Goal: Obtain resource: Download file/media

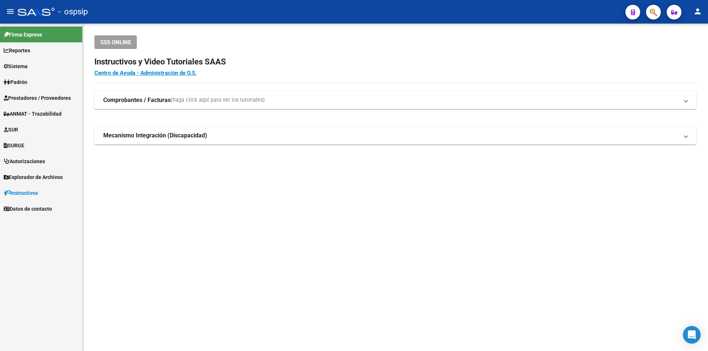
click at [35, 94] on span "Prestadores / Proveedores" at bounding box center [37, 98] width 67 height 8
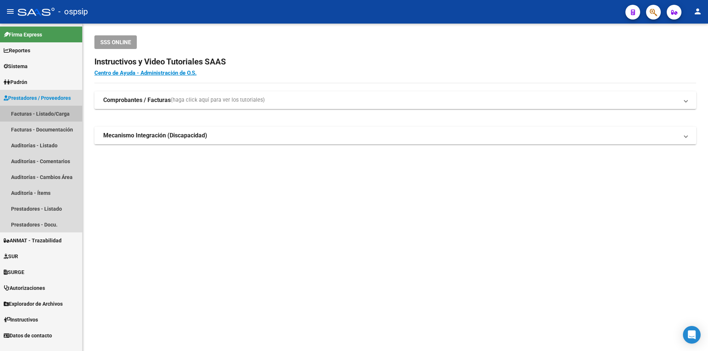
click at [36, 111] on link "Facturas - Listado/Carga" at bounding box center [41, 114] width 82 height 16
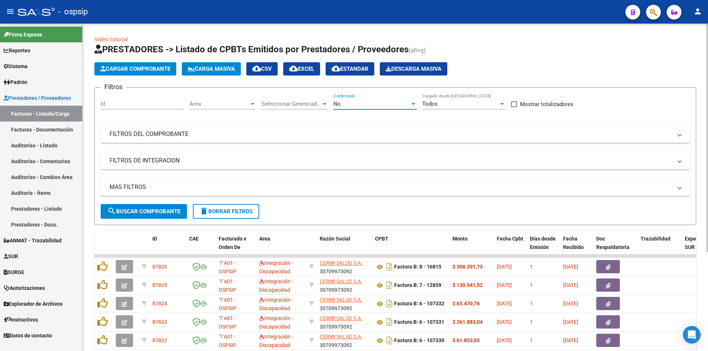
click at [360, 102] on div "No" at bounding box center [371, 104] width 77 height 7
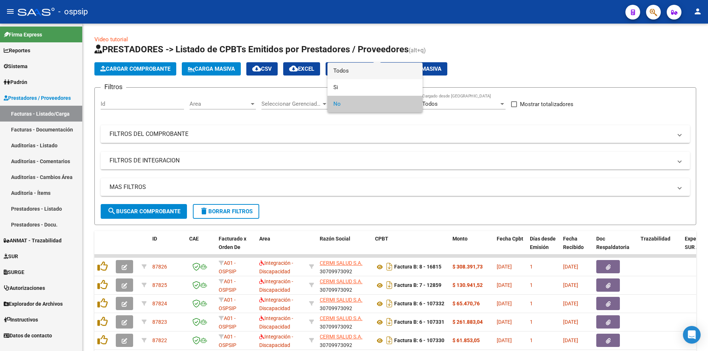
click at [340, 73] on span "Todos" at bounding box center [374, 71] width 83 height 17
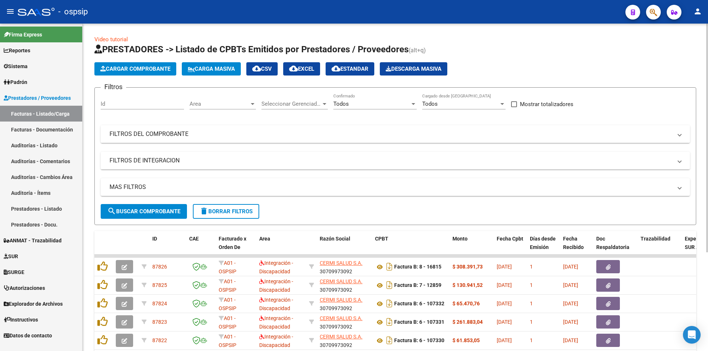
click at [134, 131] on mat-panel-title "FILTROS DEL COMPROBANTE" at bounding box center [390, 134] width 563 height 8
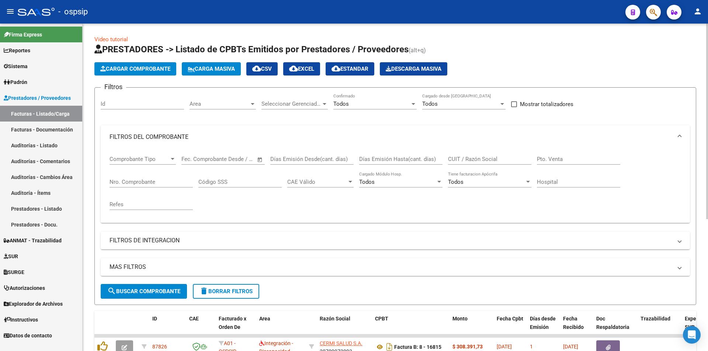
click at [123, 185] on input "Nro. Comprobante" at bounding box center [150, 182] width 83 height 7
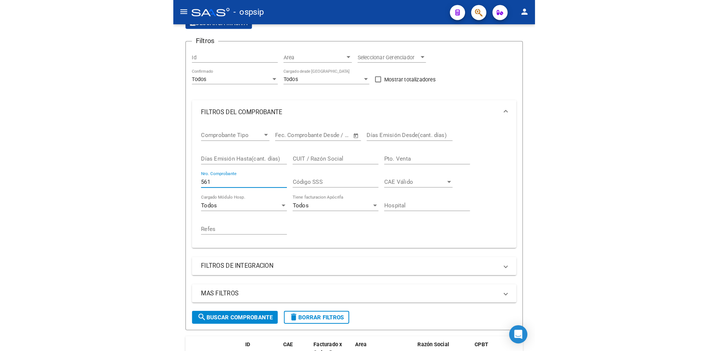
scroll to position [57, 0]
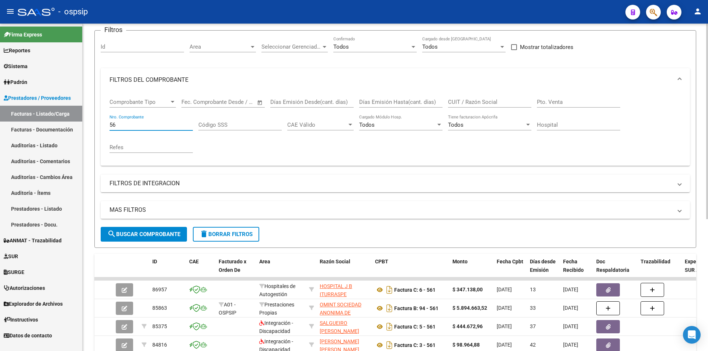
type input "5"
paste input "10736"
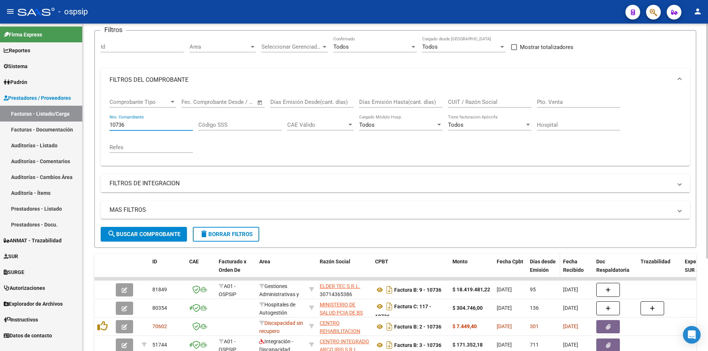
type input "10736"
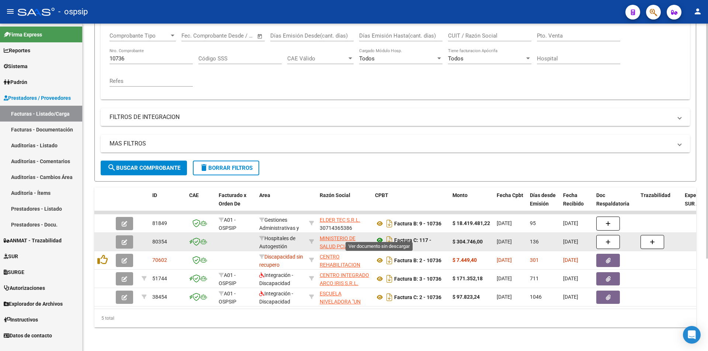
click at [379, 236] on icon at bounding box center [380, 240] width 10 height 9
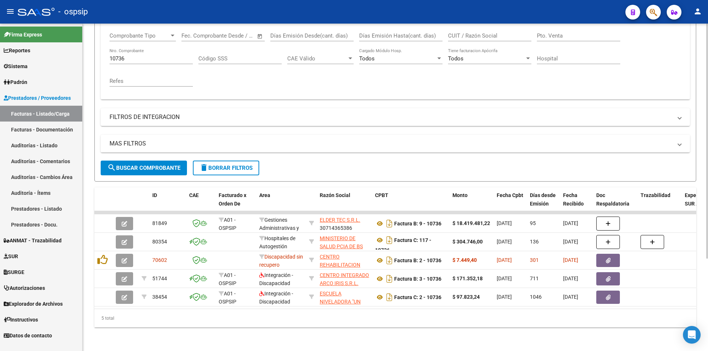
scroll to position [55, 0]
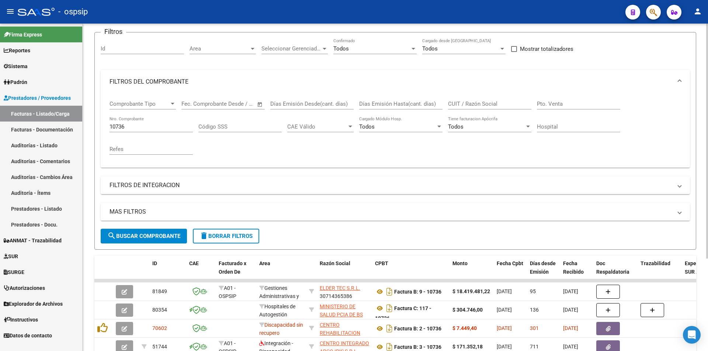
click at [152, 129] on input "10736" at bounding box center [150, 126] width 83 height 7
click at [149, 128] on input "10736" at bounding box center [150, 126] width 83 height 7
paste input "159595"
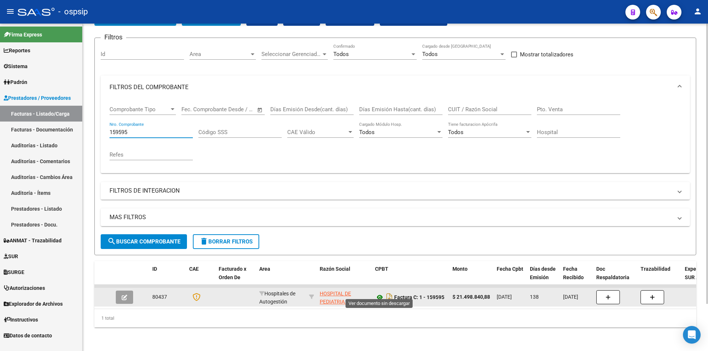
type input "159595"
click at [379, 294] on icon at bounding box center [380, 297] width 10 height 9
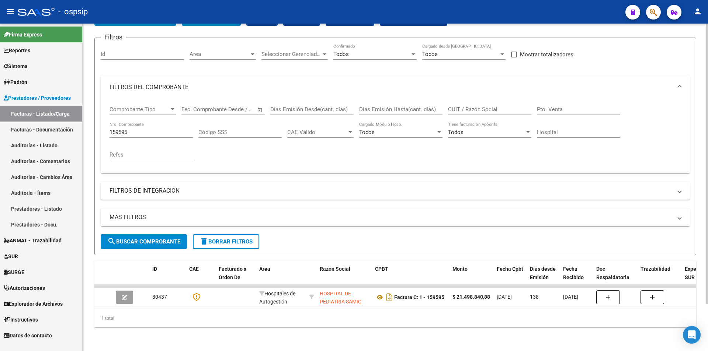
click at [150, 129] on input "159595" at bounding box center [150, 132] width 83 height 7
paste input "10026"
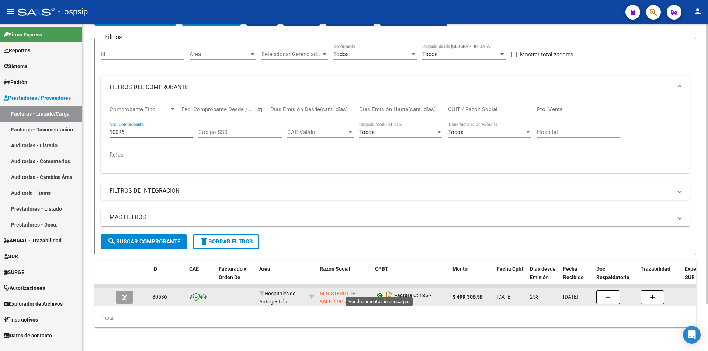
click at [376, 291] on icon at bounding box center [380, 295] width 10 height 9
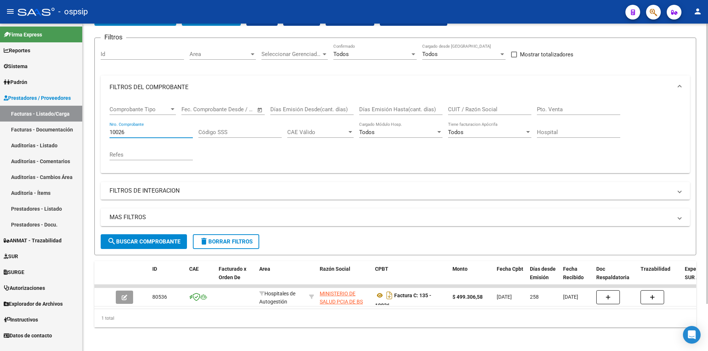
click at [132, 129] on input "10026" at bounding box center [150, 132] width 83 height 7
type input "1"
paste input "792"
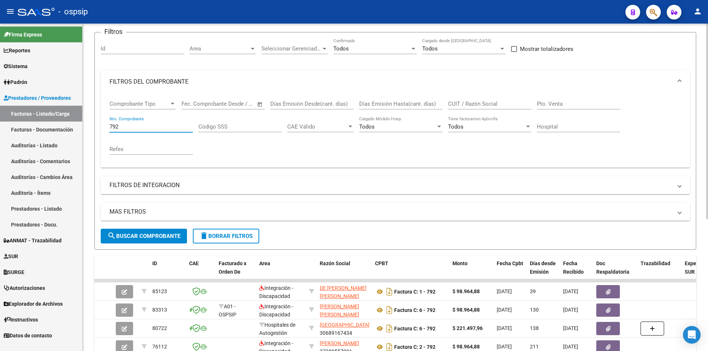
type input "792"
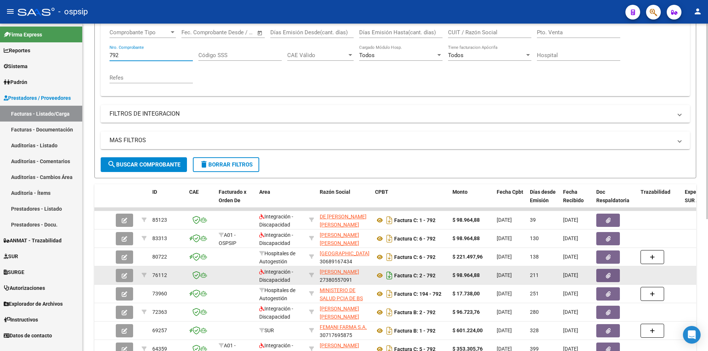
scroll to position [129, 0]
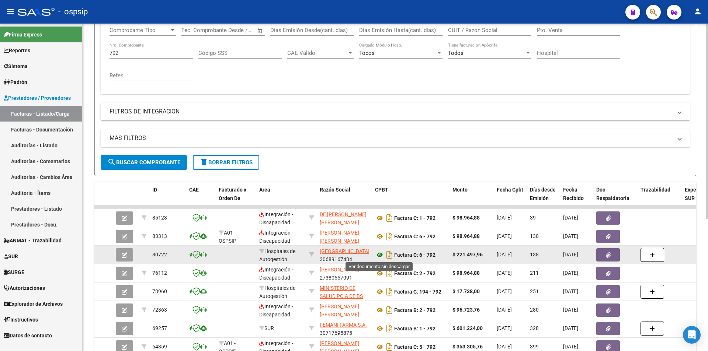
click at [376, 255] on icon at bounding box center [380, 255] width 10 height 9
click at [604, 256] on button "button" at bounding box center [608, 254] width 24 height 13
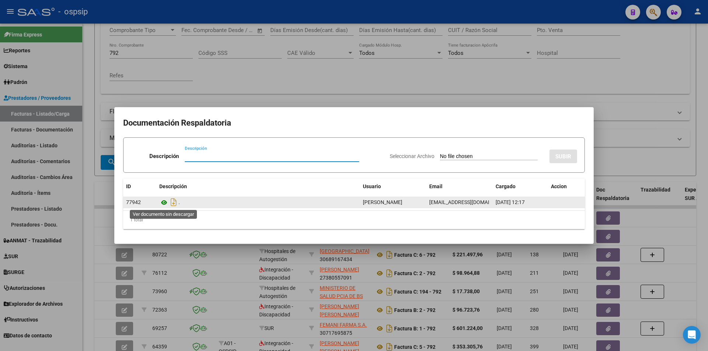
click at [164, 204] on icon at bounding box center [164, 202] width 10 height 9
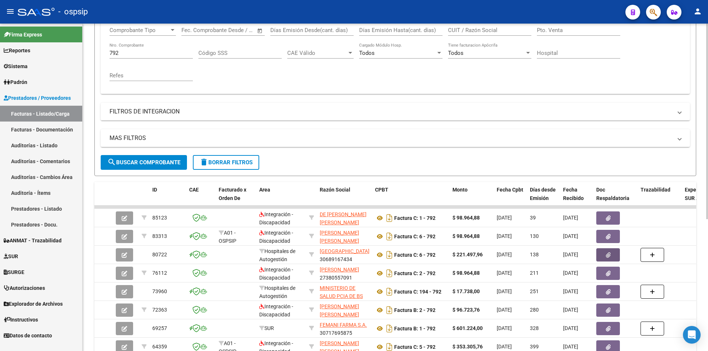
click at [129, 50] on input "792" at bounding box center [150, 53] width 83 height 7
type input "7"
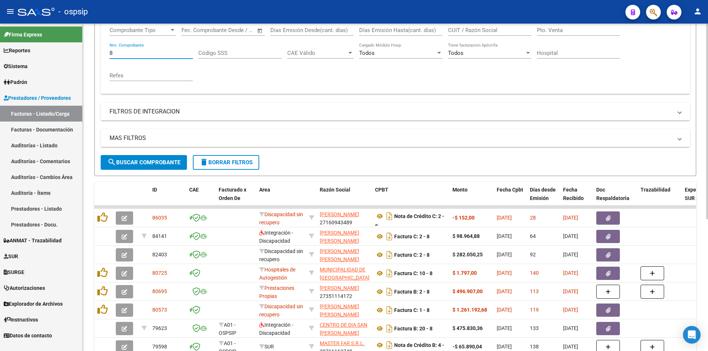
type input "8"
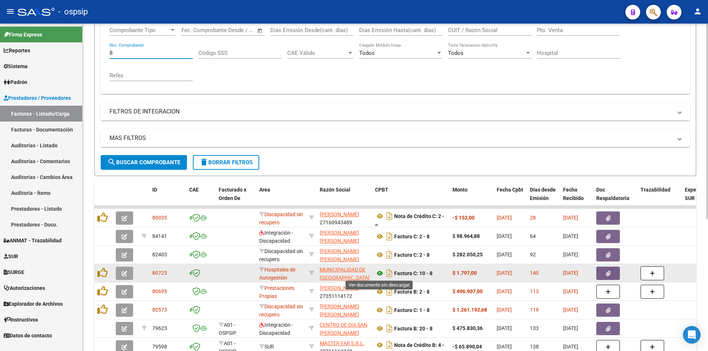
click at [378, 272] on icon at bounding box center [380, 273] width 10 height 9
click at [601, 274] on button "button" at bounding box center [608, 273] width 24 height 13
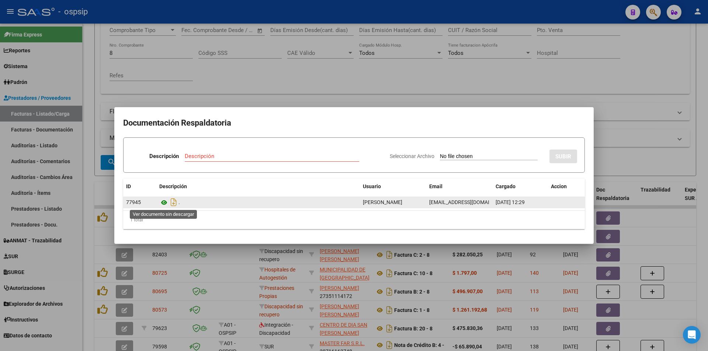
click at [163, 204] on icon at bounding box center [164, 202] width 10 height 9
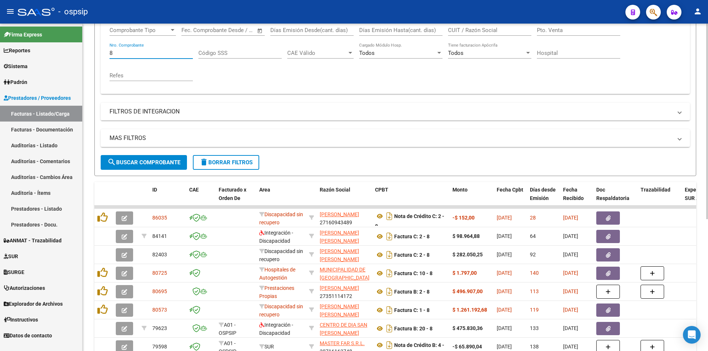
click at [120, 53] on input "8" at bounding box center [150, 53] width 83 height 7
paste input "120"
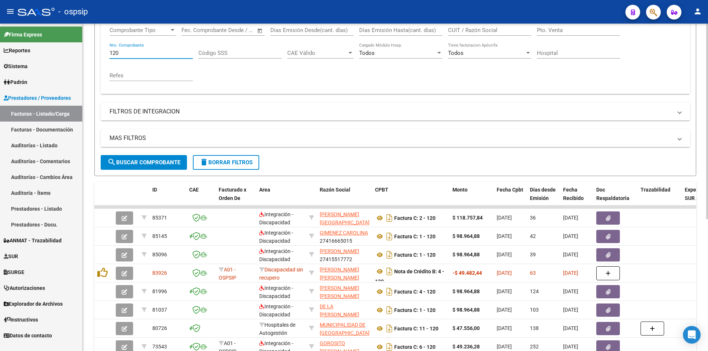
type input "120"
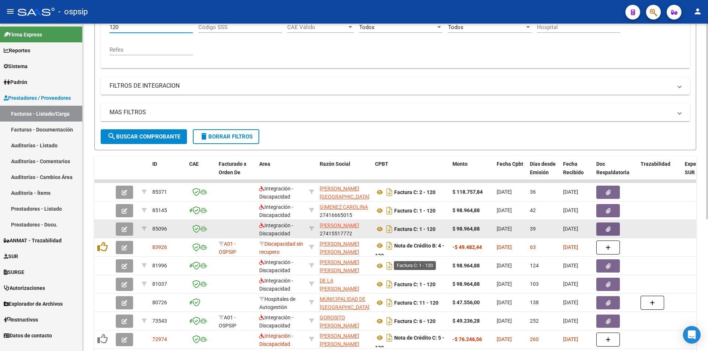
scroll to position [166, 0]
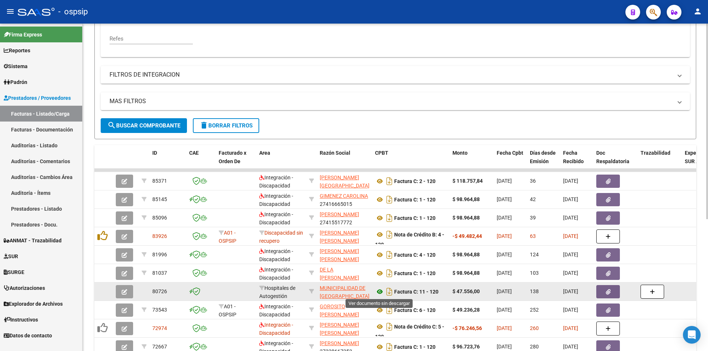
click at [379, 294] on icon at bounding box center [380, 292] width 10 height 9
click at [608, 293] on icon "button" at bounding box center [608, 292] width 5 height 6
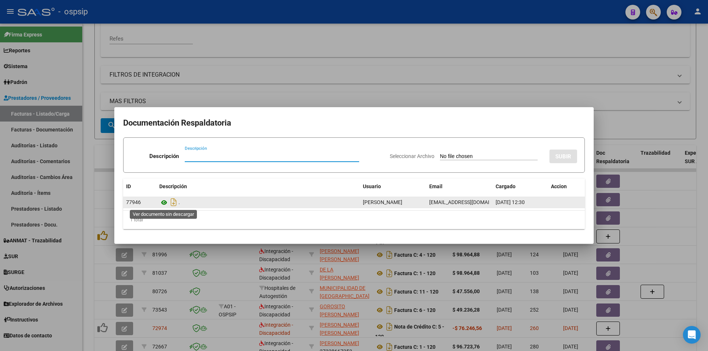
click at [161, 202] on icon at bounding box center [164, 202] width 10 height 9
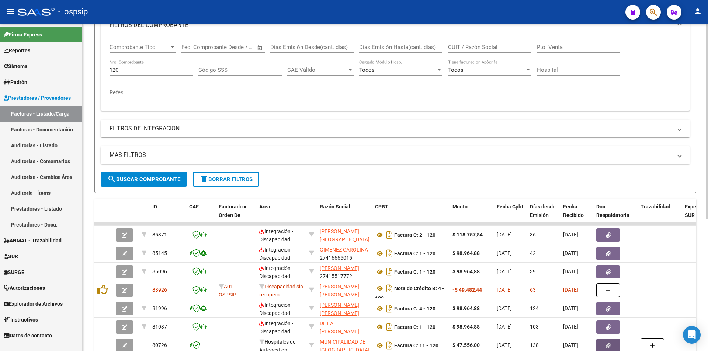
scroll to position [18, 0]
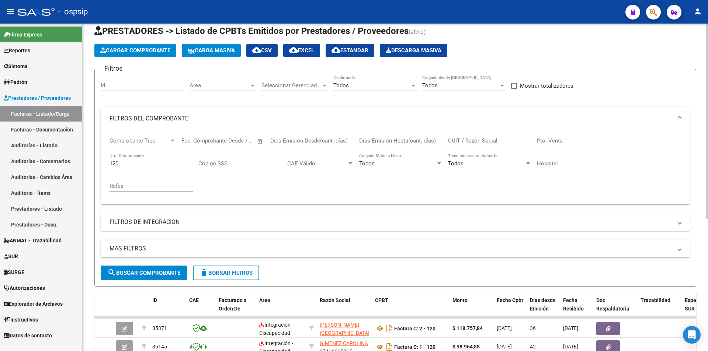
click at [128, 161] on input "120" at bounding box center [150, 163] width 83 height 7
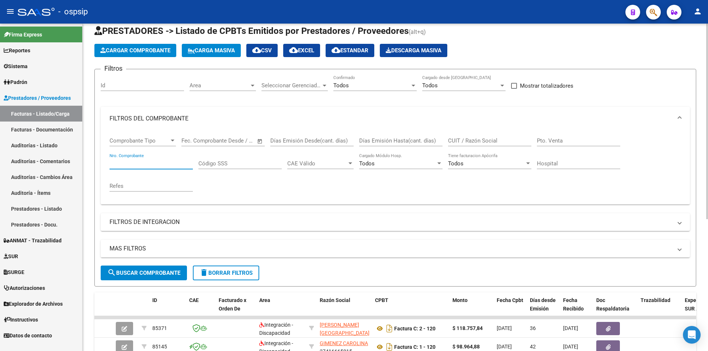
paste input "28622"
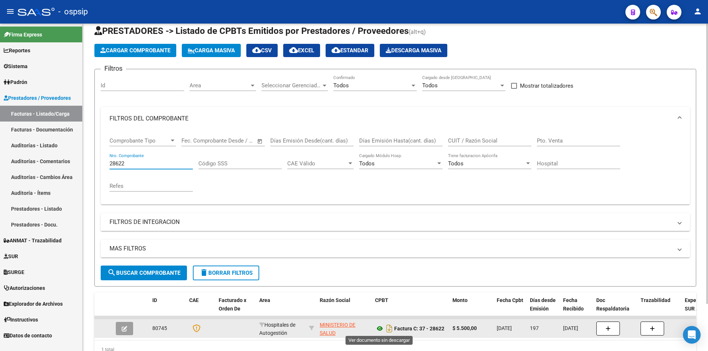
type input "28622"
click at [379, 327] on icon at bounding box center [380, 328] width 10 height 9
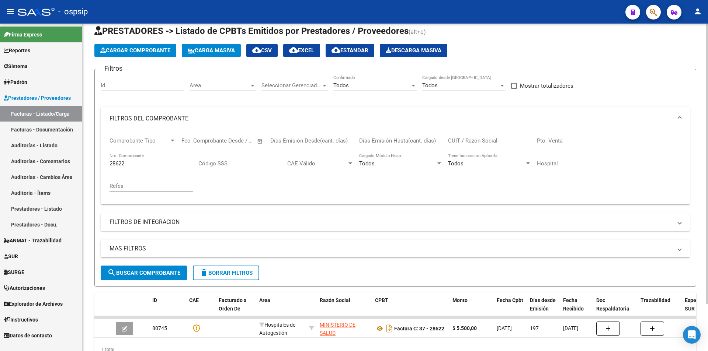
scroll to position [55, 0]
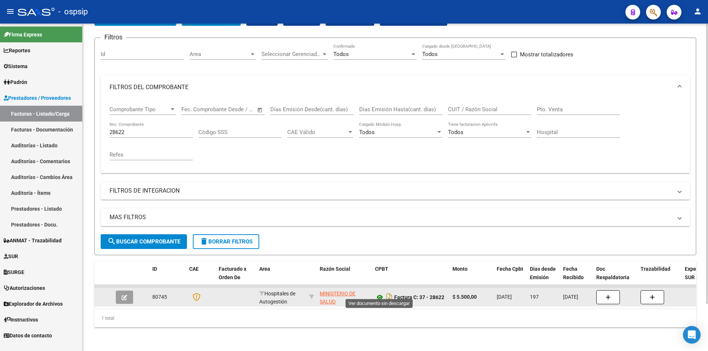
click at [377, 293] on icon at bounding box center [380, 297] width 10 height 9
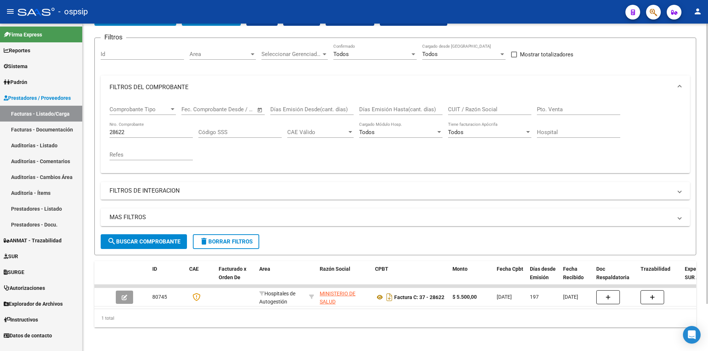
click at [138, 129] on input "28622" at bounding box center [150, 132] width 83 height 7
paste input "166"
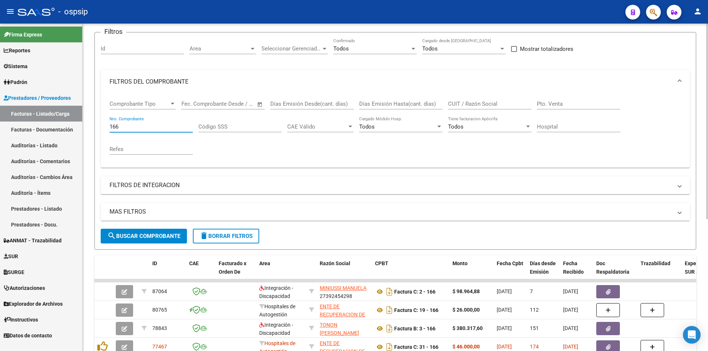
type input "166"
click at [130, 128] on input "166" at bounding box center [150, 126] width 83 height 7
paste input "166"
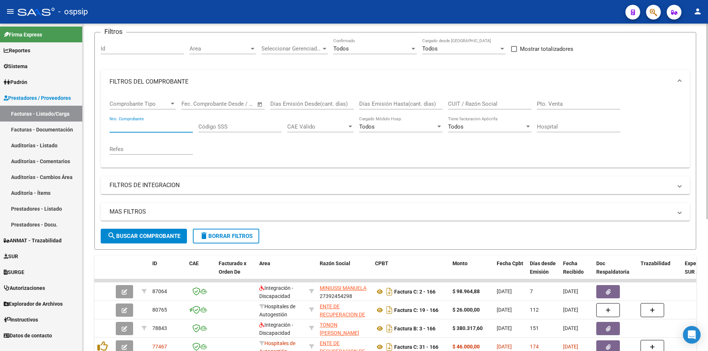
type input "166"
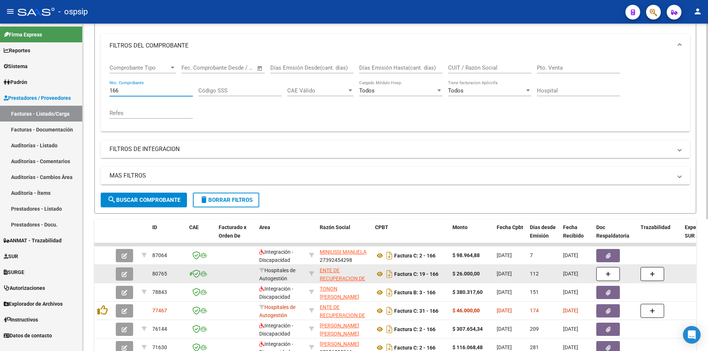
scroll to position [92, 0]
click at [377, 273] on icon at bounding box center [380, 273] width 10 height 9
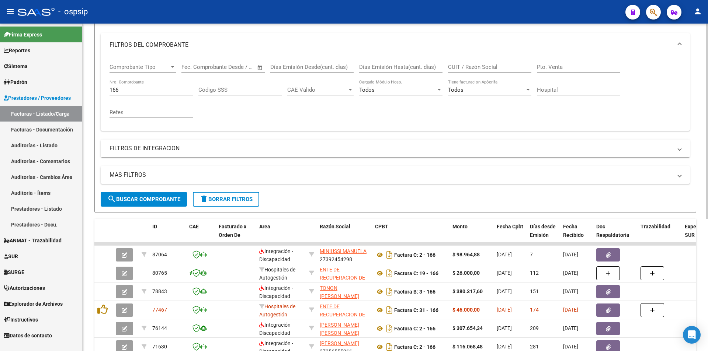
click at [132, 88] on input "166" at bounding box center [150, 90] width 83 height 7
paste input "225"
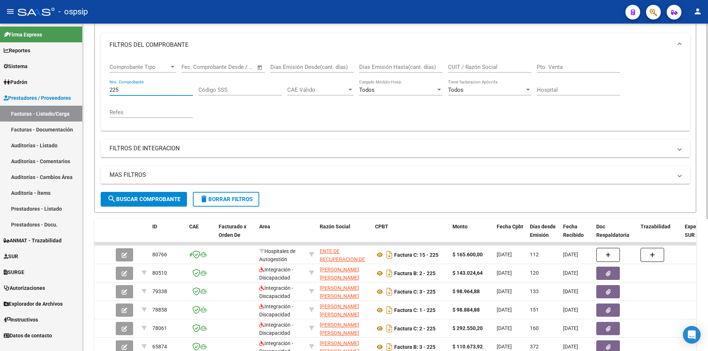
type input "225"
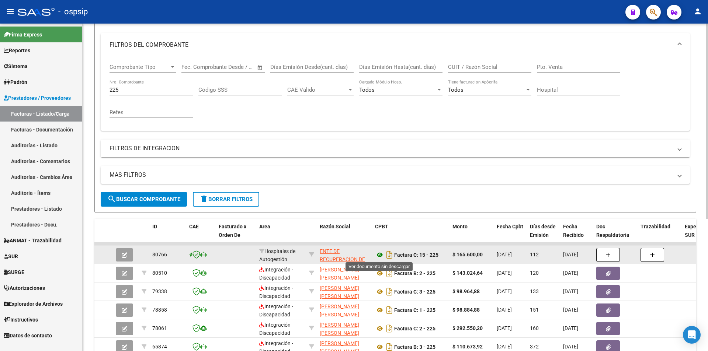
click at [377, 254] on icon at bounding box center [380, 255] width 10 height 9
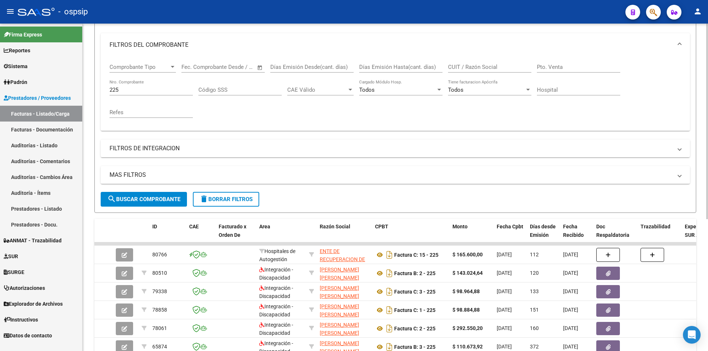
click at [175, 88] on input "225" at bounding box center [150, 90] width 83 height 7
paste input "337"
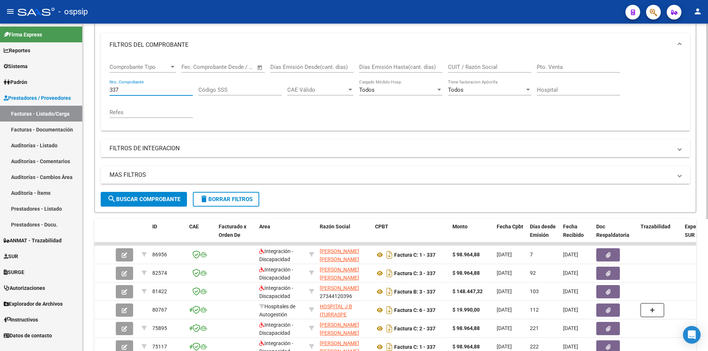
type input "337"
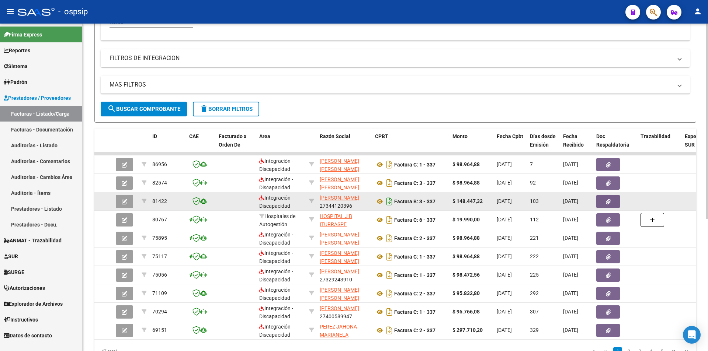
scroll to position [166, 0]
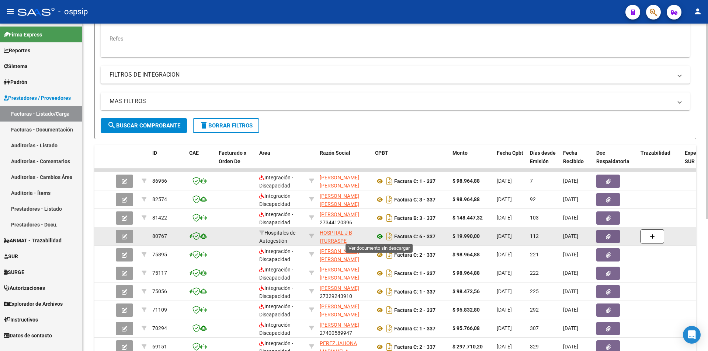
click at [380, 234] on icon at bounding box center [380, 236] width 10 height 9
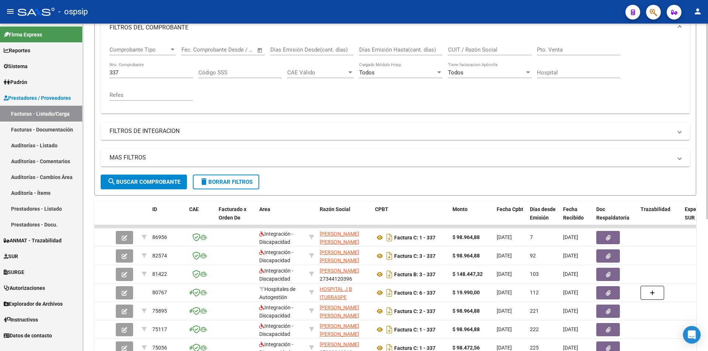
scroll to position [55, 0]
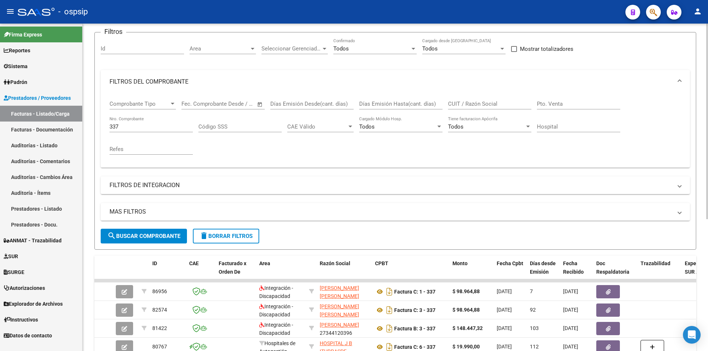
click at [121, 126] on input "337" at bounding box center [150, 126] width 83 height 7
paste input "14398"
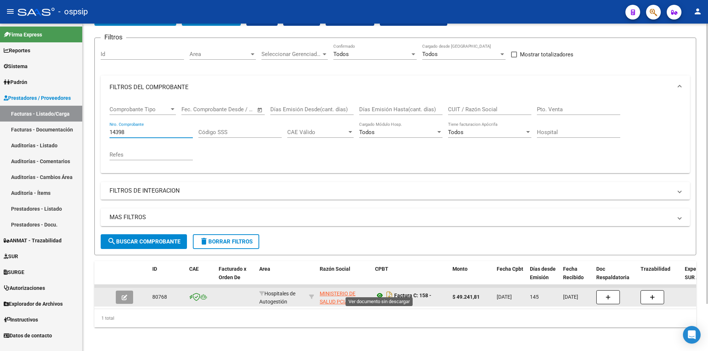
type input "14398"
click at [376, 291] on icon at bounding box center [380, 295] width 10 height 9
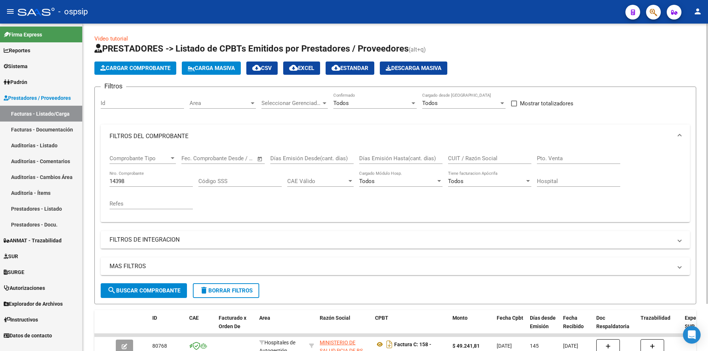
scroll to position [0, 0]
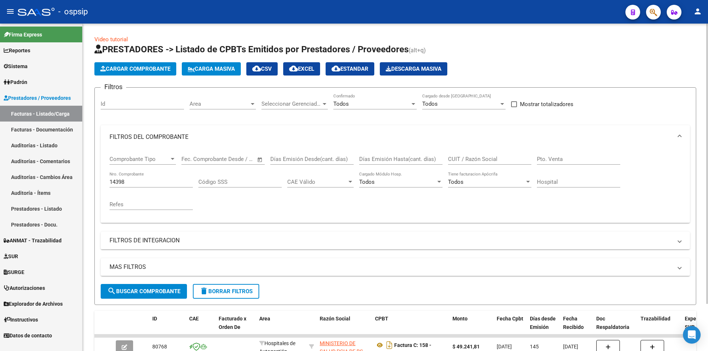
click at [130, 180] on input "14398" at bounding box center [150, 182] width 83 height 7
paste input "345"
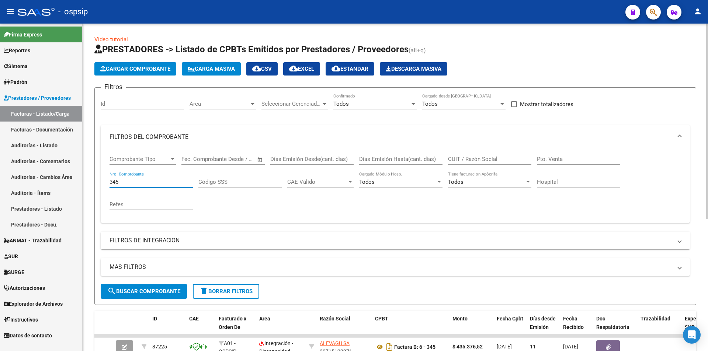
type input "345"
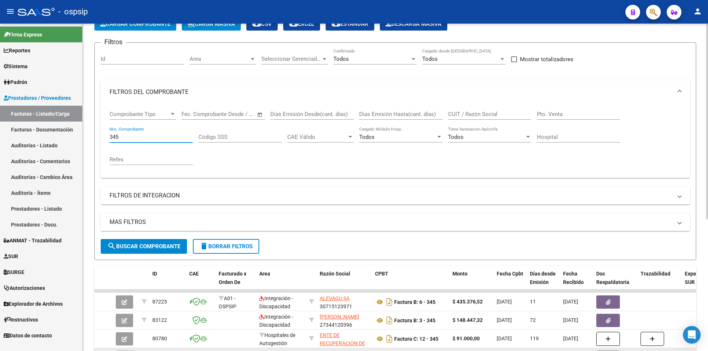
scroll to position [147, 0]
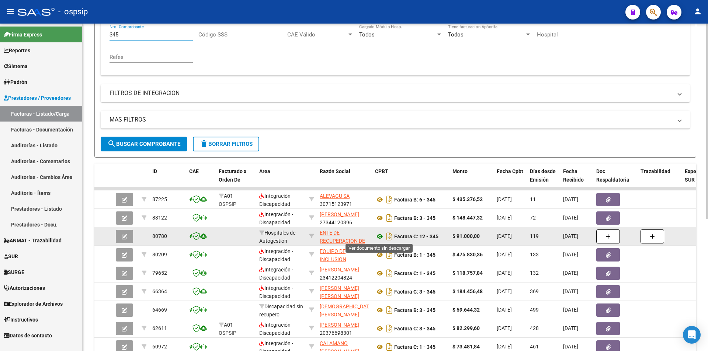
click at [380, 235] on icon at bounding box center [380, 236] width 10 height 9
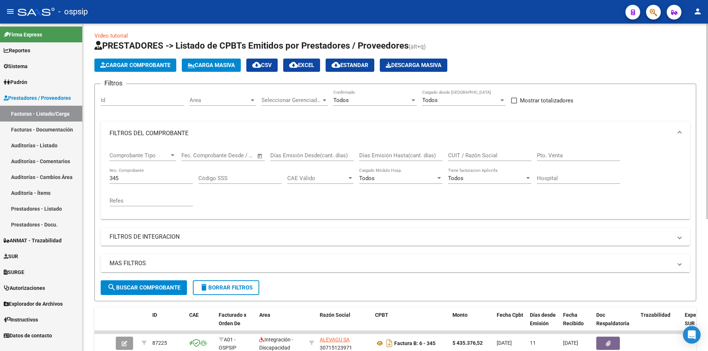
scroll to position [0, 0]
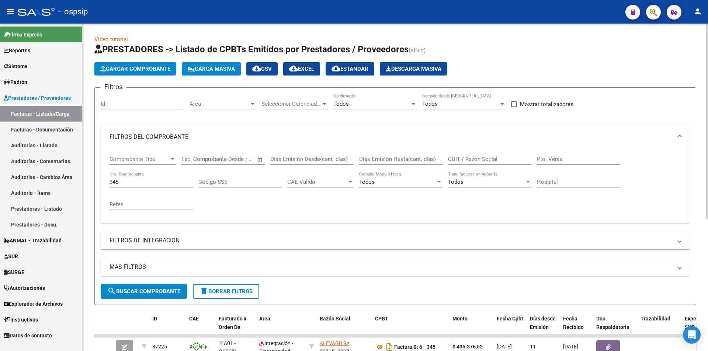
click at [128, 182] on input "345" at bounding box center [150, 182] width 83 height 7
paste input "2011"
type input "2011"
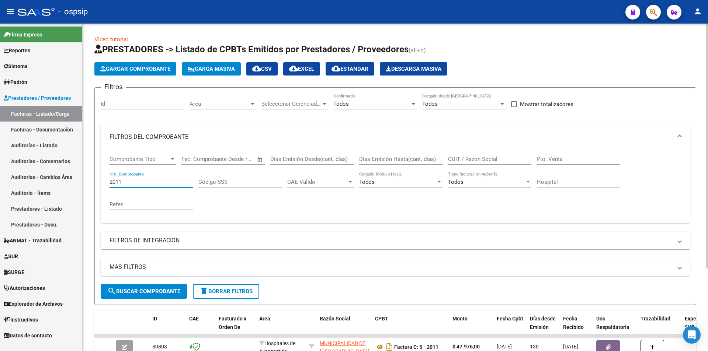
scroll to position [111, 0]
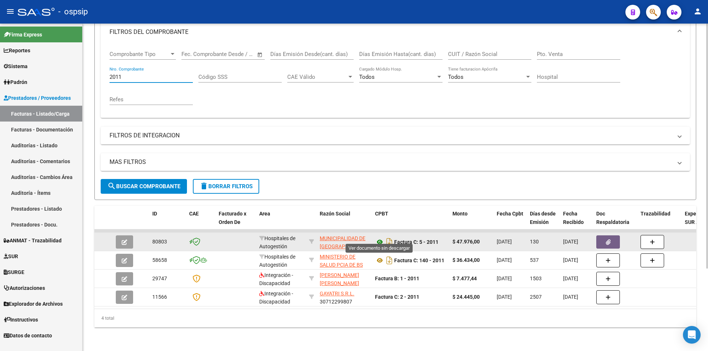
click at [377, 238] on icon at bounding box center [380, 242] width 10 height 9
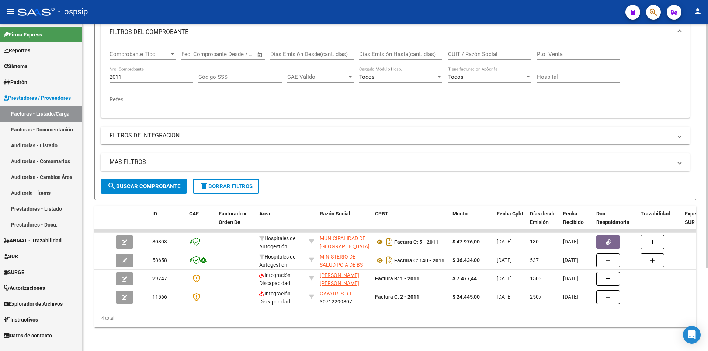
click at [130, 74] on input "2011" at bounding box center [150, 77] width 83 height 7
paste input "12257"
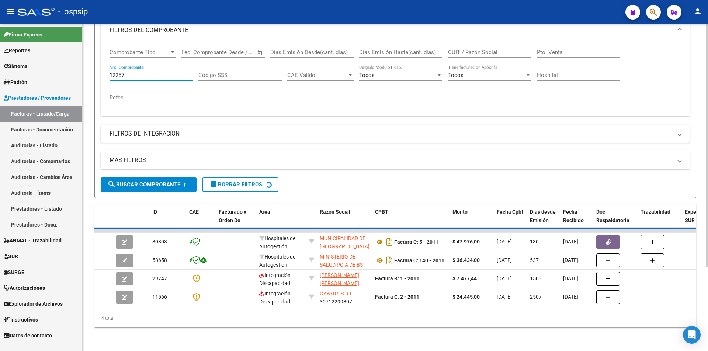
scroll to position [55, 0]
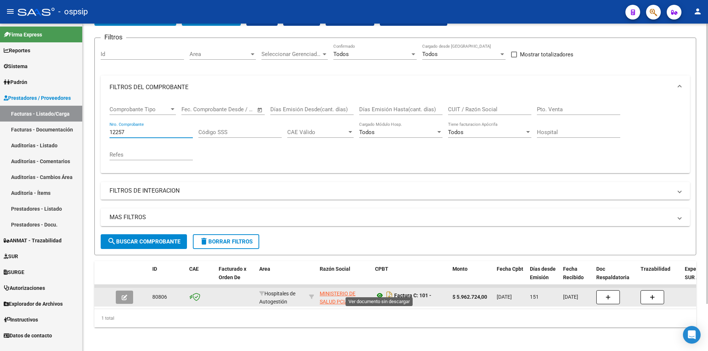
type input "12257"
click at [382, 291] on icon at bounding box center [380, 295] width 10 height 9
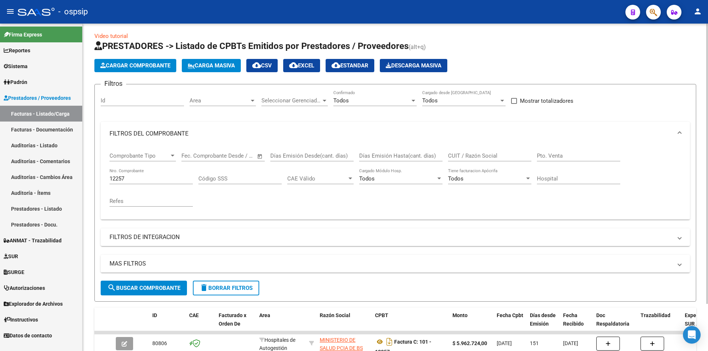
scroll to position [0, 0]
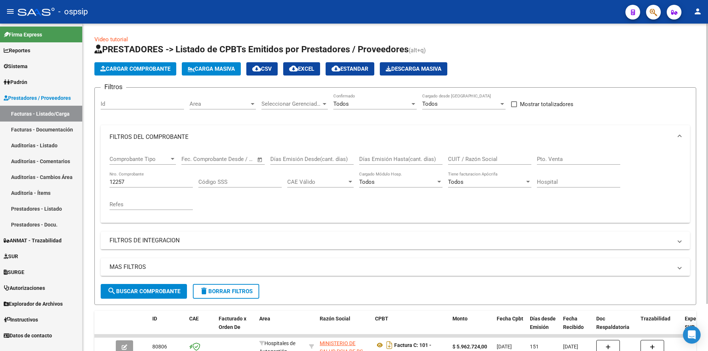
click at [129, 181] on input "12257" at bounding box center [150, 182] width 83 height 7
paste input "12275"
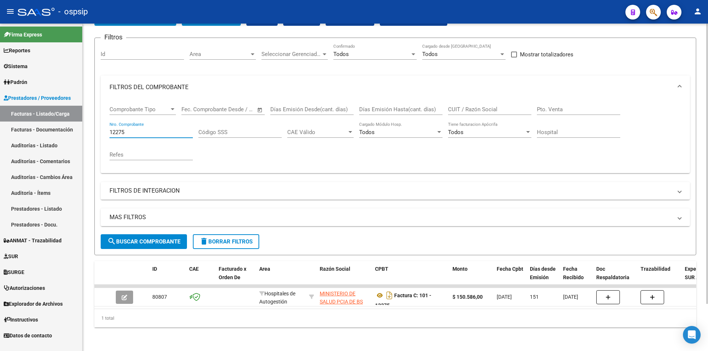
scroll to position [55, 0]
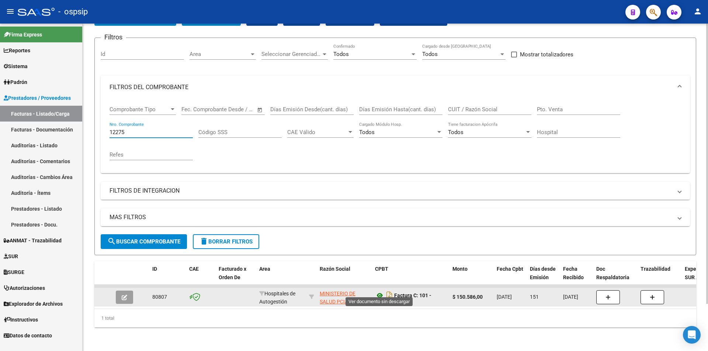
type input "12275"
click at [379, 291] on icon at bounding box center [380, 295] width 10 height 9
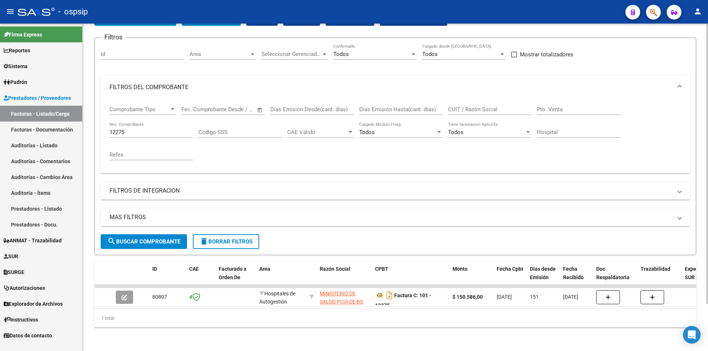
click at [140, 130] on div "12275 Nro. Comprobante" at bounding box center [150, 130] width 83 height 16
click at [140, 129] on input "12275" at bounding box center [150, 132] width 83 height 7
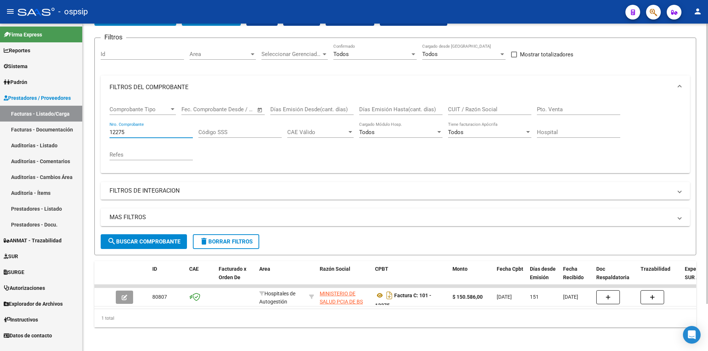
click at [140, 129] on input "12275" at bounding box center [150, 132] width 83 height 7
paste input "8165"
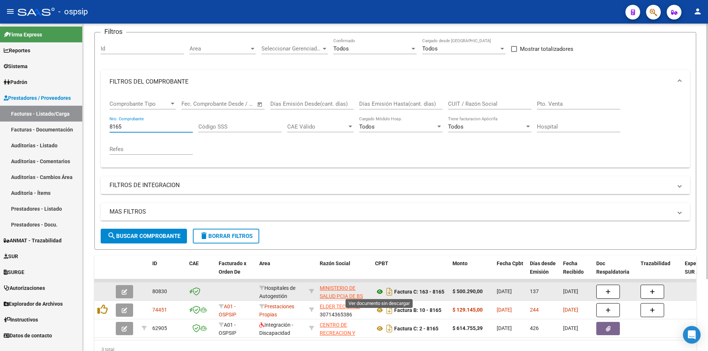
click at [379, 290] on icon at bounding box center [380, 292] width 10 height 9
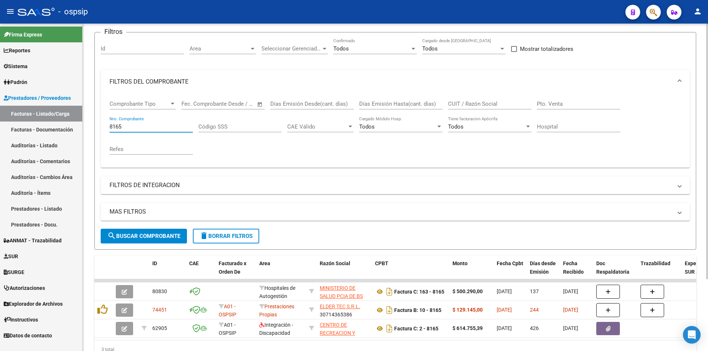
click at [126, 128] on input "8165" at bounding box center [150, 126] width 83 height 7
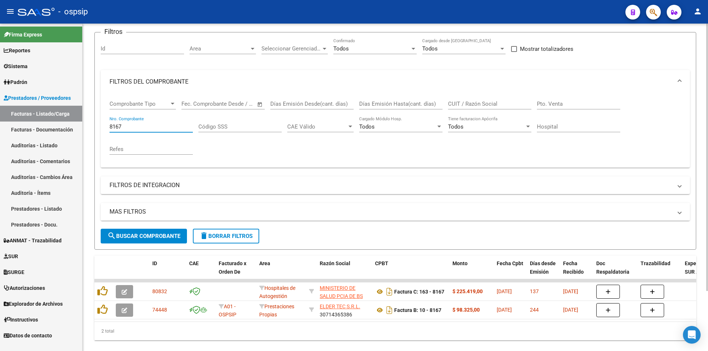
type input "8167"
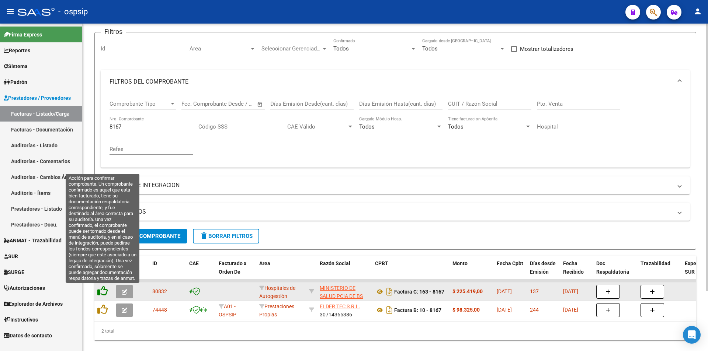
click at [100, 292] on icon at bounding box center [102, 291] width 10 height 10
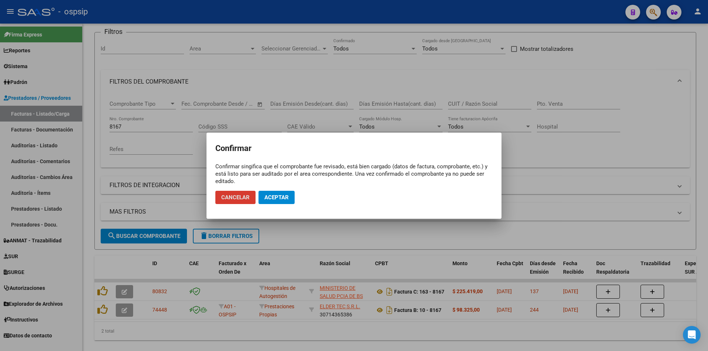
click at [269, 198] on span "Aceptar" at bounding box center [276, 197] width 24 height 7
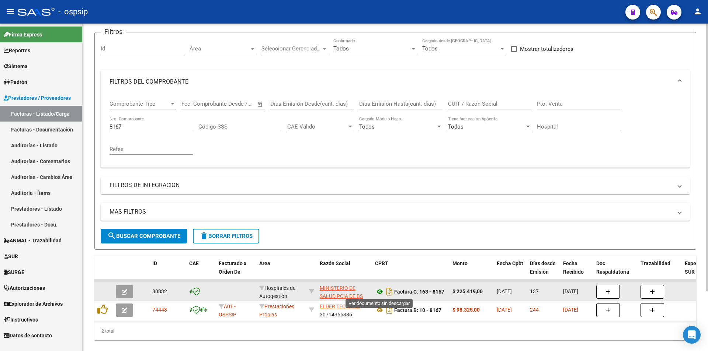
click at [378, 291] on icon at bounding box center [380, 292] width 10 height 9
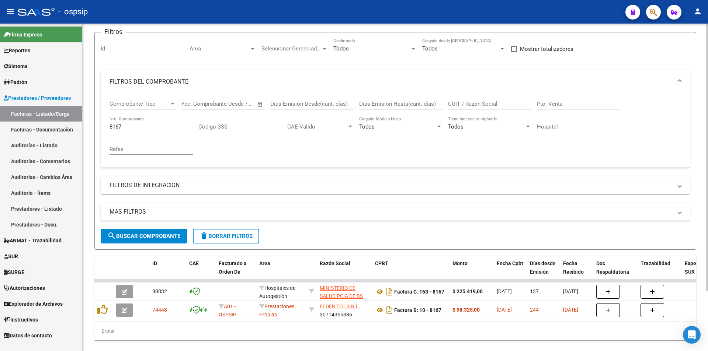
click at [143, 126] on input "8167" at bounding box center [150, 126] width 83 height 7
paste input "8172"
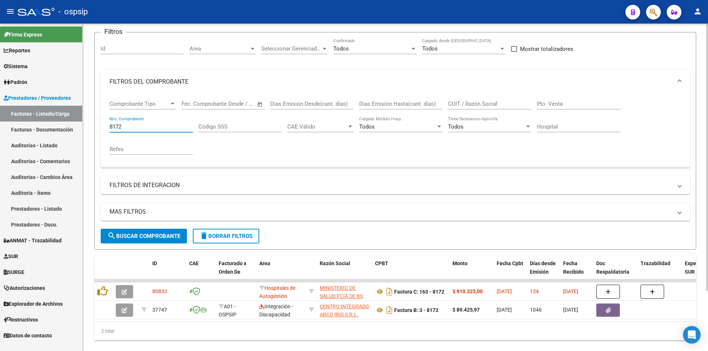
type input "8172"
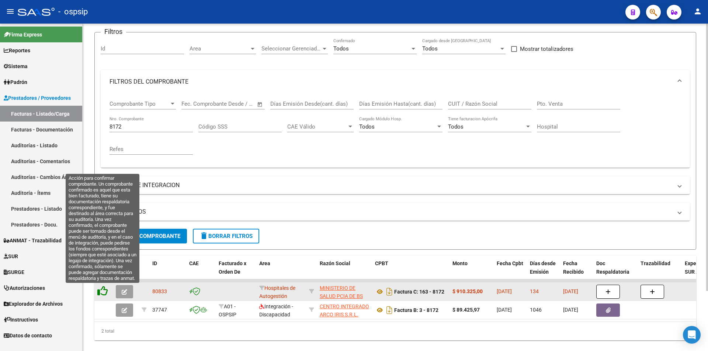
click at [104, 290] on icon at bounding box center [102, 291] width 10 height 10
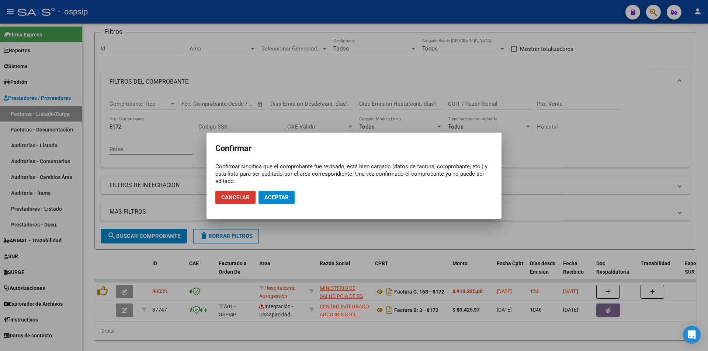
click at [264, 201] on button "Aceptar" at bounding box center [276, 197] width 36 height 13
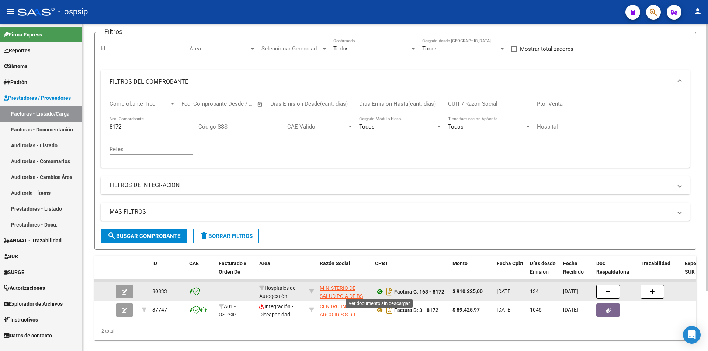
click at [380, 290] on icon at bounding box center [380, 292] width 10 height 9
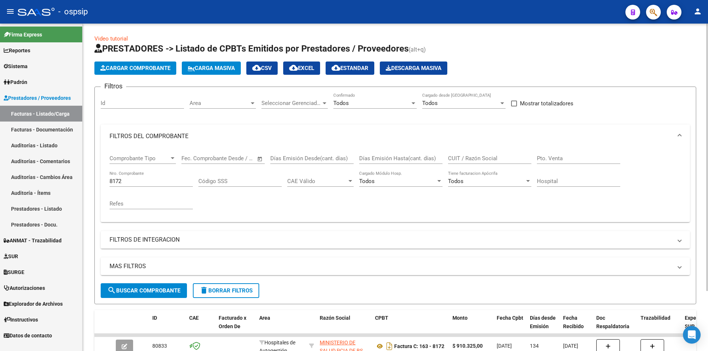
scroll to position [0, 0]
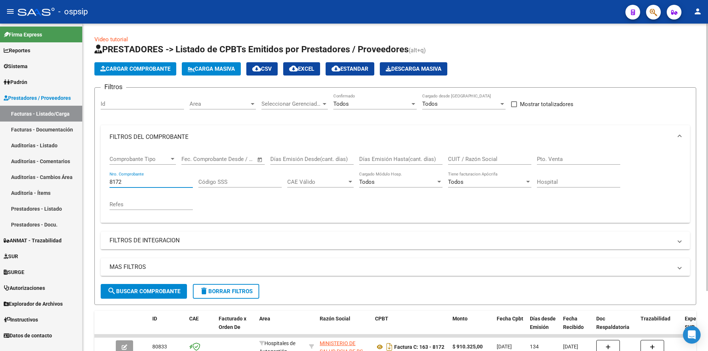
click at [136, 180] on input "8172" at bounding box center [150, 182] width 83 height 7
paste input "7949"
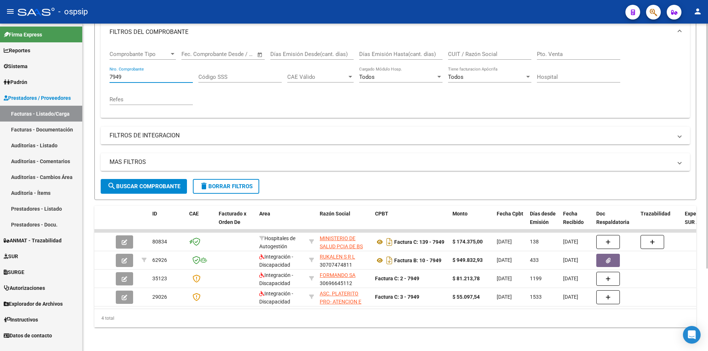
scroll to position [111, 0]
type input "7949"
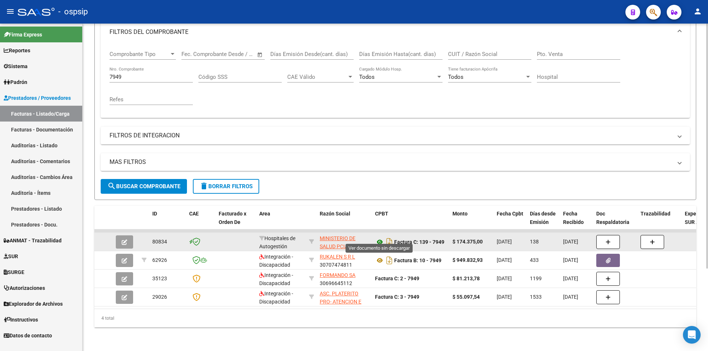
click at [377, 238] on icon at bounding box center [380, 242] width 10 height 9
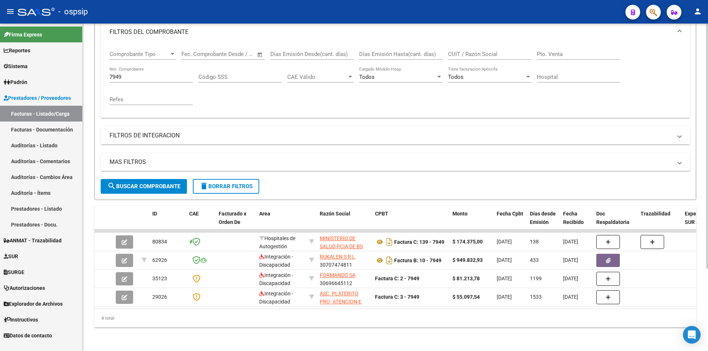
click at [147, 74] on input "7949" at bounding box center [150, 77] width 83 height 7
paste input "7950"
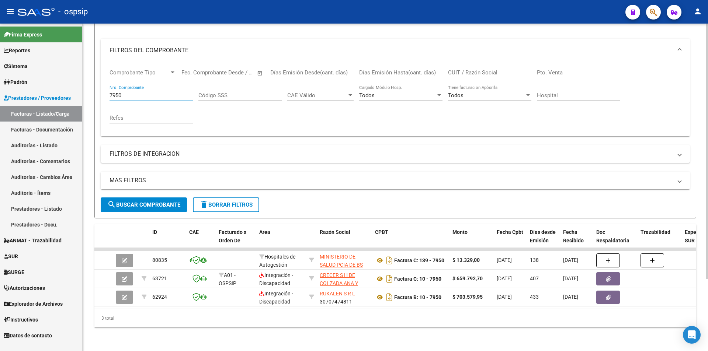
scroll to position [92, 0]
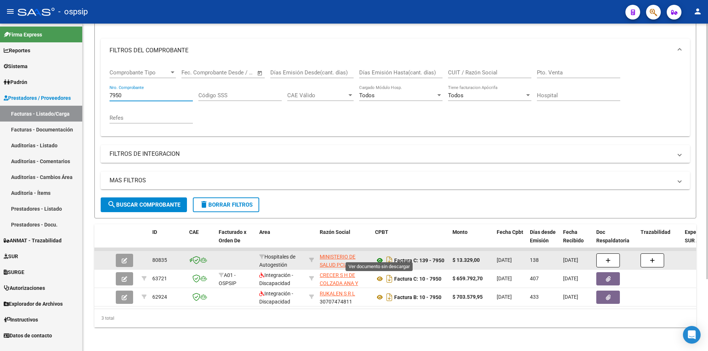
click at [378, 256] on icon at bounding box center [380, 260] width 10 height 9
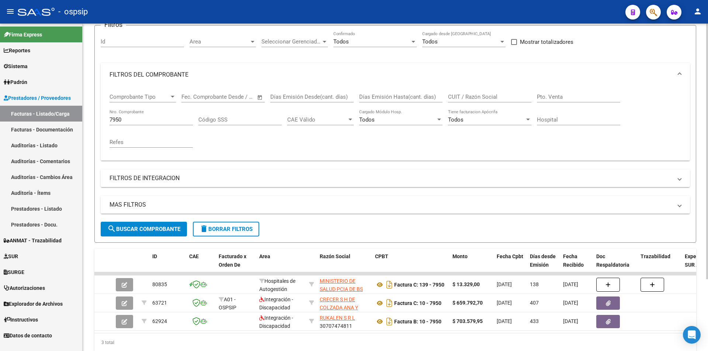
scroll to position [18, 0]
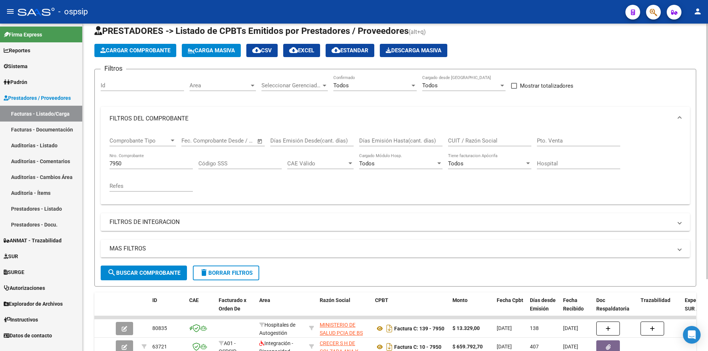
click at [140, 160] on input "7950" at bounding box center [150, 163] width 83 height 7
type input "7951"
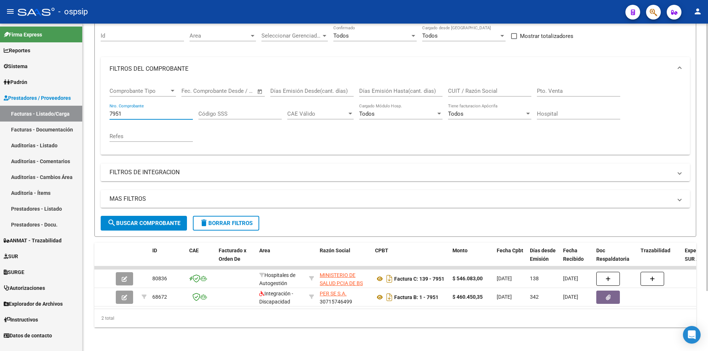
scroll to position [74, 0]
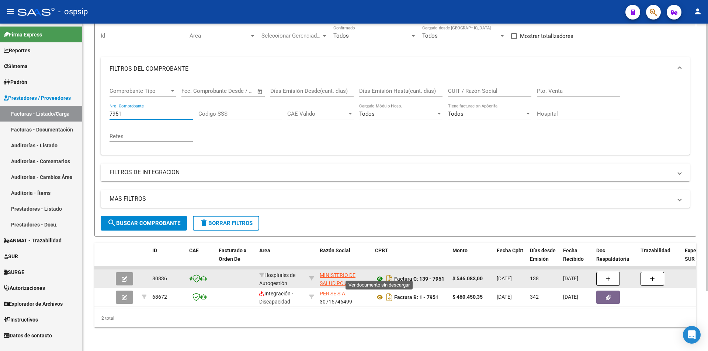
click at [377, 275] on icon at bounding box center [380, 279] width 10 height 9
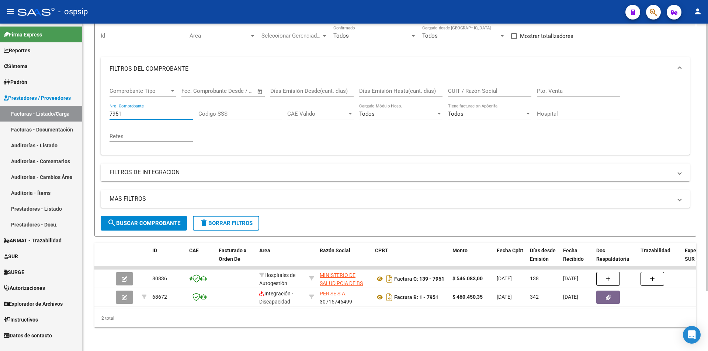
click at [130, 111] on input "7951" at bounding box center [150, 114] width 83 height 7
paste input "7952"
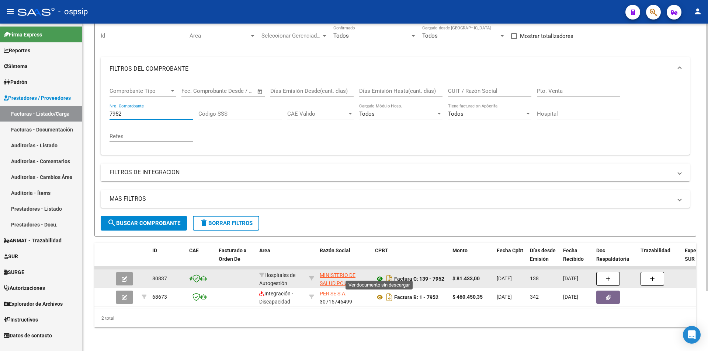
type input "7952"
click at [380, 275] on icon at bounding box center [380, 279] width 10 height 9
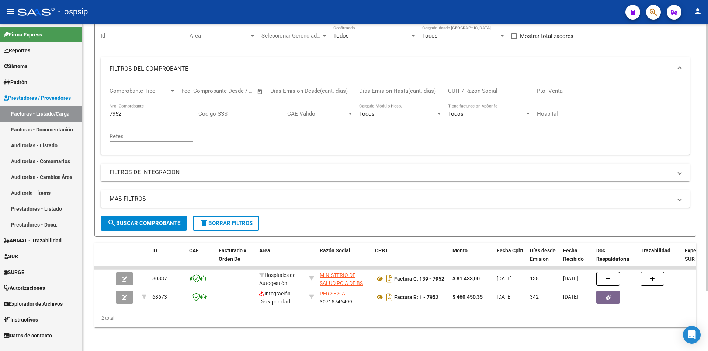
click at [136, 111] on input "7952" at bounding box center [150, 114] width 83 height 7
paste input "16604"
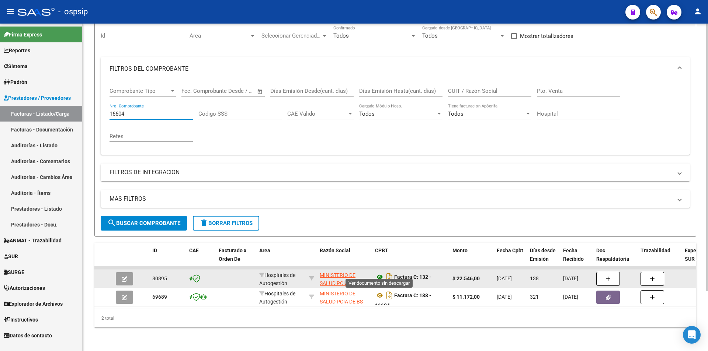
type input "16604"
click at [380, 273] on icon at bounding box center [380, 277] width 10 height 9
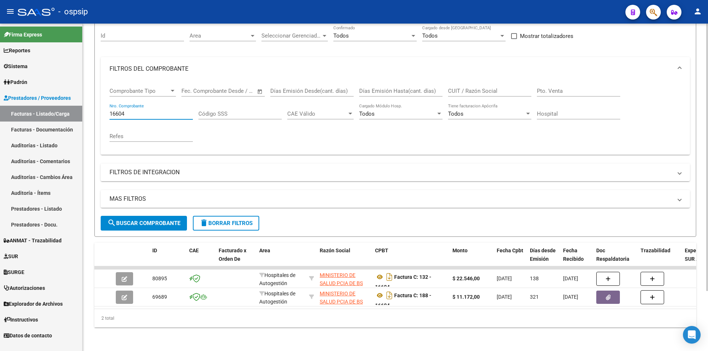
click at [134, 111] on input "16604" at bounding box center [150, 114] width 83 height 7
paste input "8192"
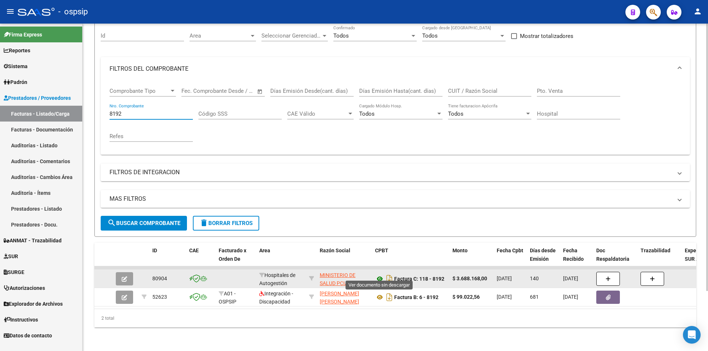
type input "8192"
click at [380, 275] on icon at bounding box center [380, 279] width 10 height 9
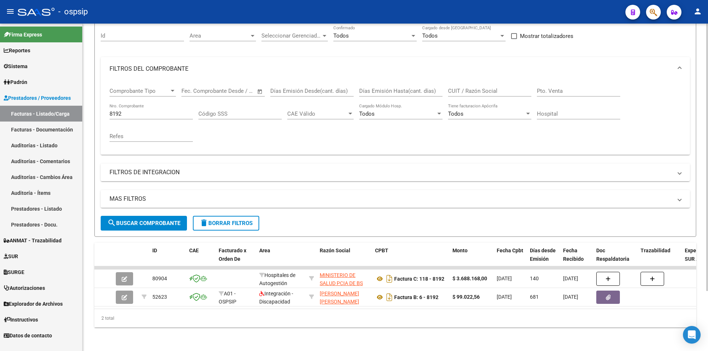
click at [135, 111] on input "8192" at bounding box center [150, 114] width 83 height 7
paste input "6995"
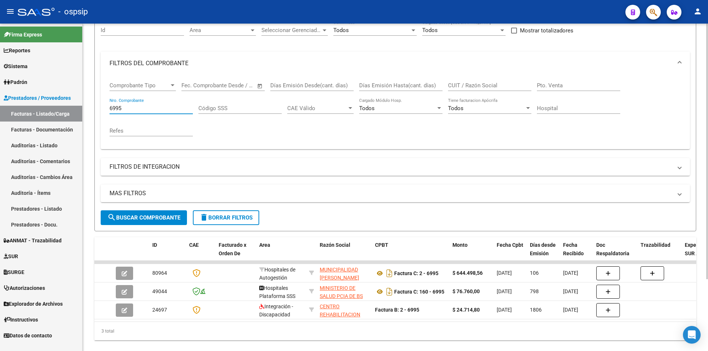
type input "6995"
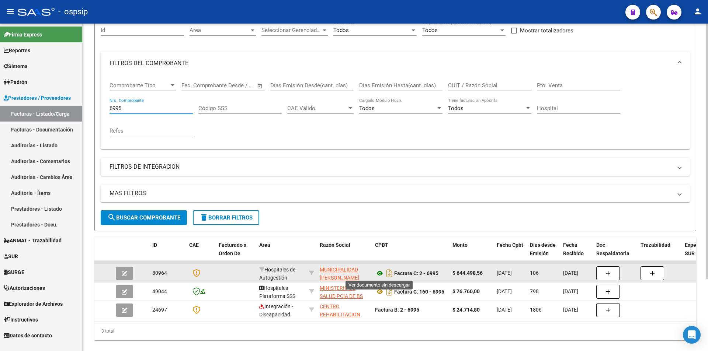
click at [378, 271] on icon at bounding box center [380, 273] width 10 height 9
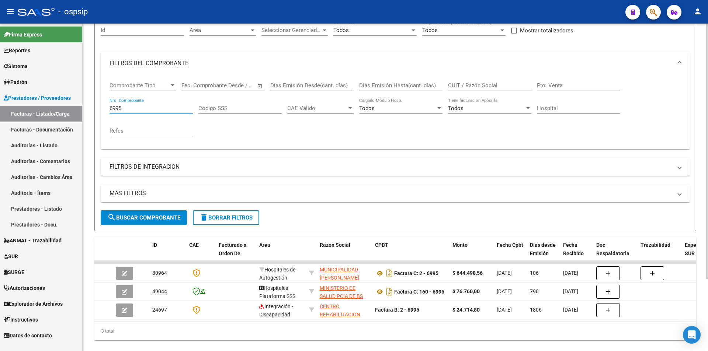
click at [135, 111] on input "6995" at bounding box center [150, 108] width 83 height 7
paste input "10121"
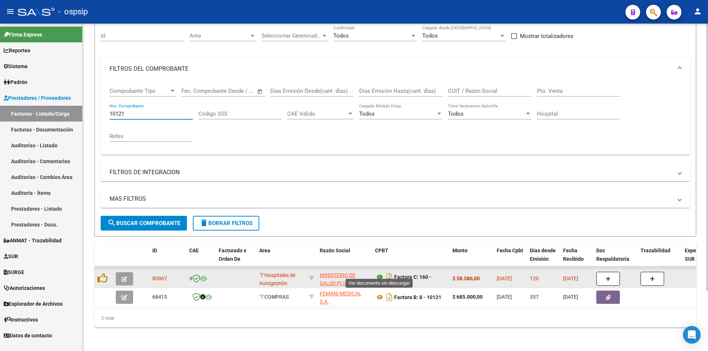
type input "10121"
click at [377, 273] on icon at bounding box center [380, 277] width 10 height 9
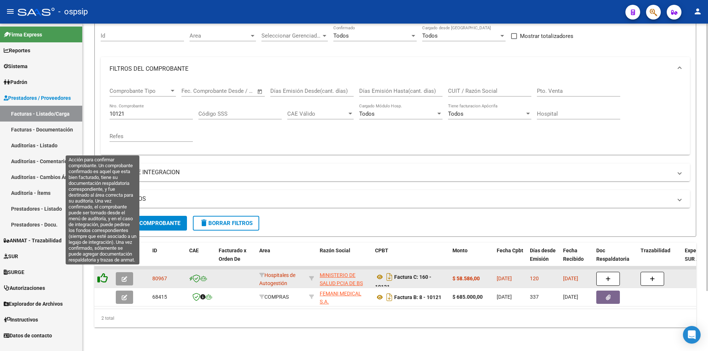
click at [102, 274] on icon at bounding box center [102, 278] width 10 height 10
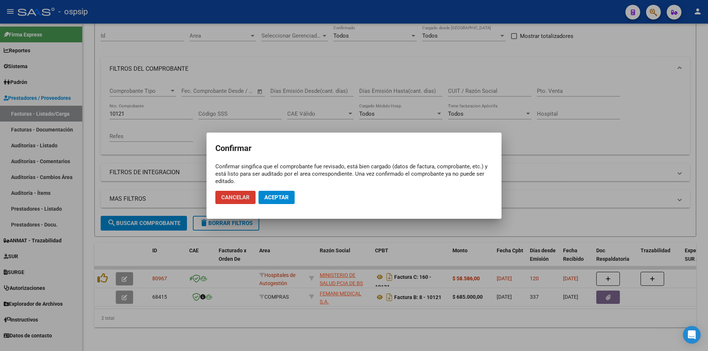
click at [272, 194] on span "Aceptar" at bounding box center [276, 197] width 24 height 7
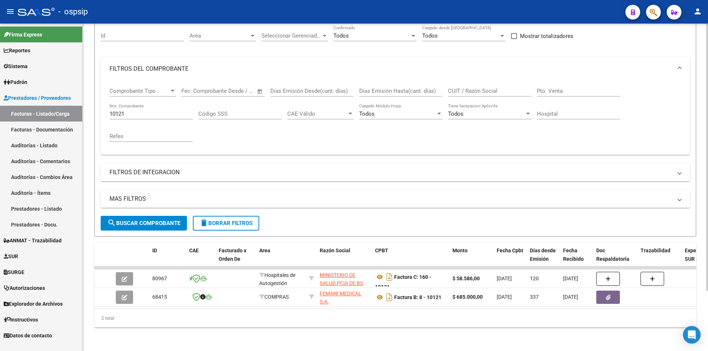
click at [129, 111] on input "10121" at bounding box center [150, 114] width 83 height 7
paste input "10135"
type input "10135"
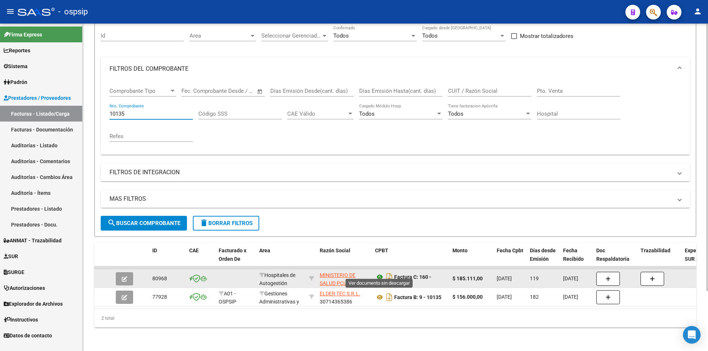
click at [380, 273] on icon at bounding box center [380, 277] width 10 height 9
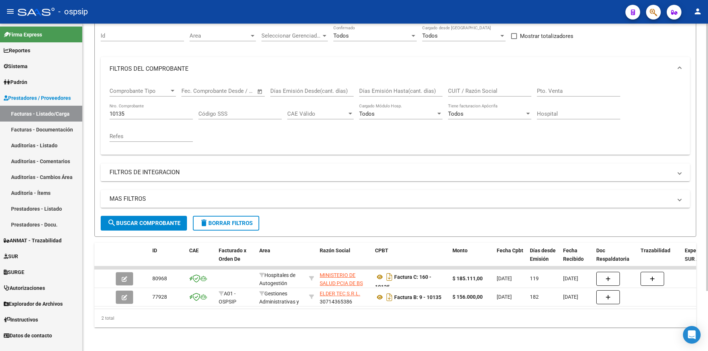
click at [132, 111] on input "10135" at bounding box center [150, 114] width 83 height 7
paste input "6805"
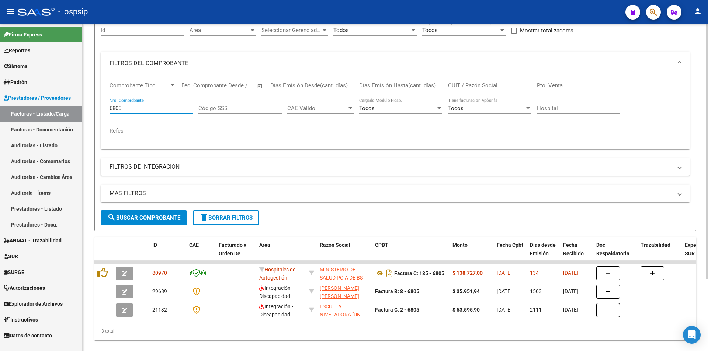
type input "6805"
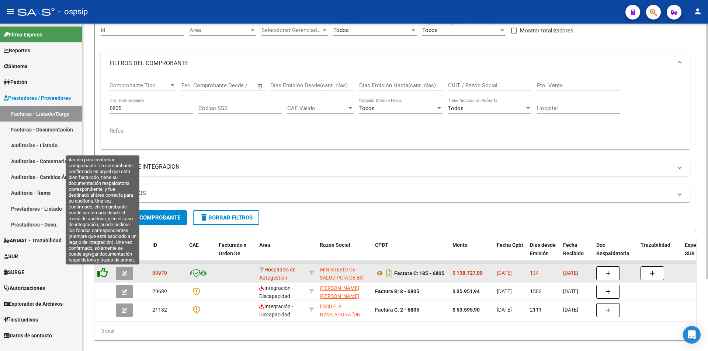
click at [104, 274] on icon at bounding box center [102, 273] width 10 height 10
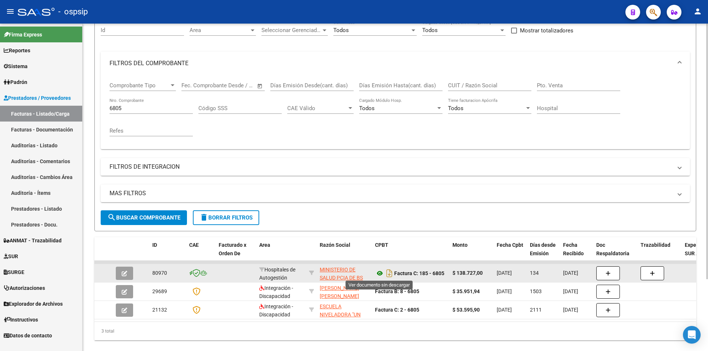
click at [377, 272] on icon at bounding box center [380, 273] width 10 height 9
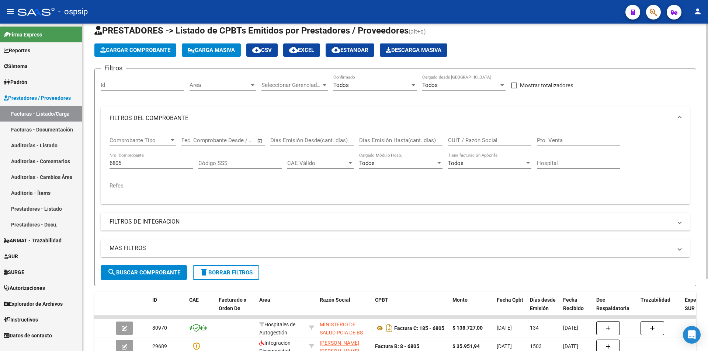
scroll to position [0, 0]
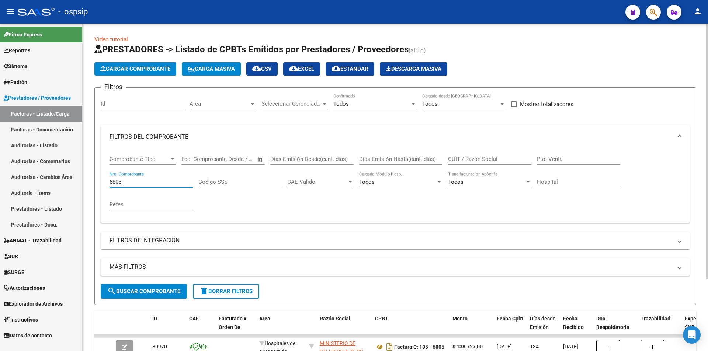
click at [122, 180] on input "6805" at bounding box center [150, 182] width 83 height 7
paste input "1088"
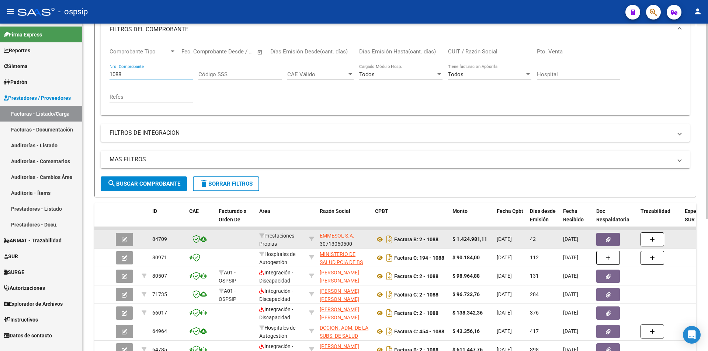
scroll to position [111, 0]
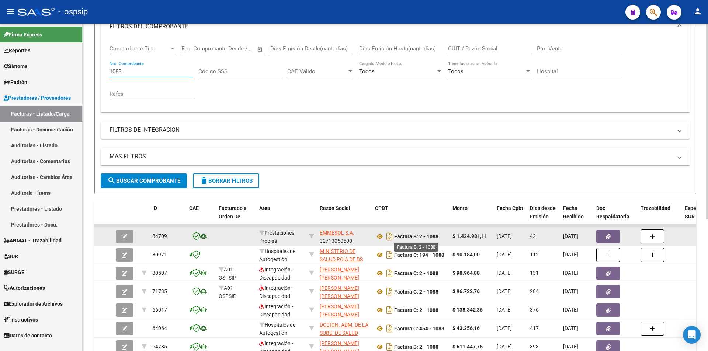
type input "1088"
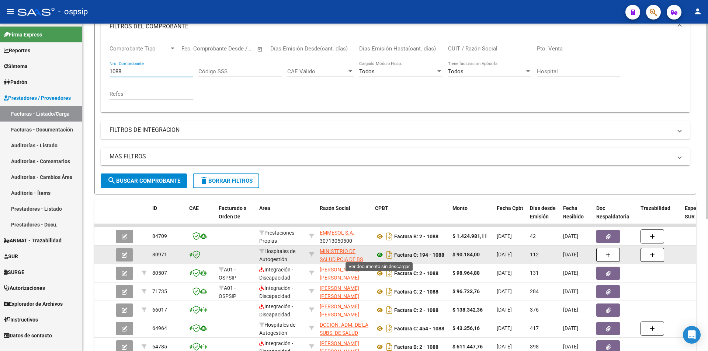
click at [377, 257] on icon at bounding box center [380, 255] width 10 height 9
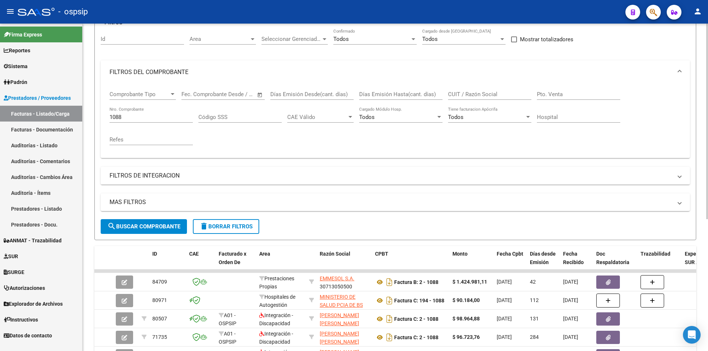
scroll to position [0, 0]
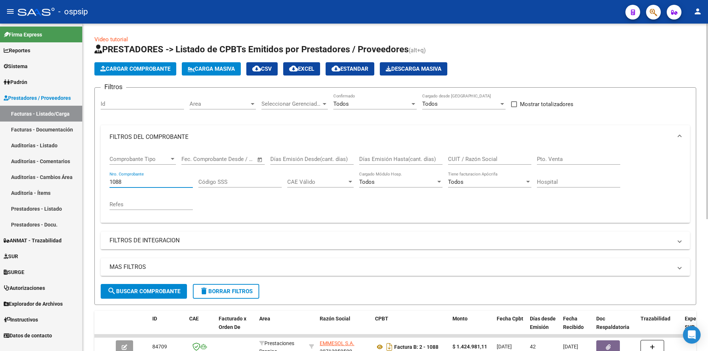
click at [129, 181] on input "1088" at bounding box center [150, 182] width 83 height 7
paste input "890"
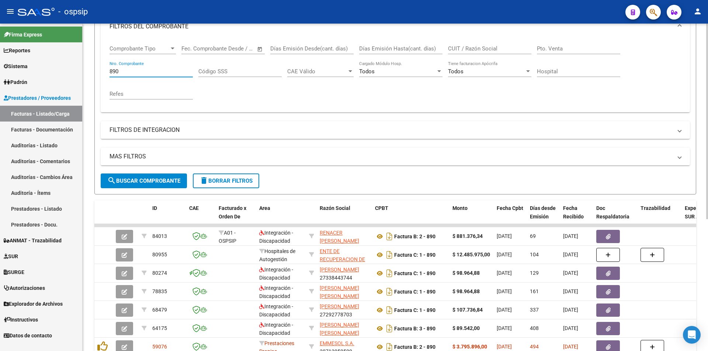
type input "890"
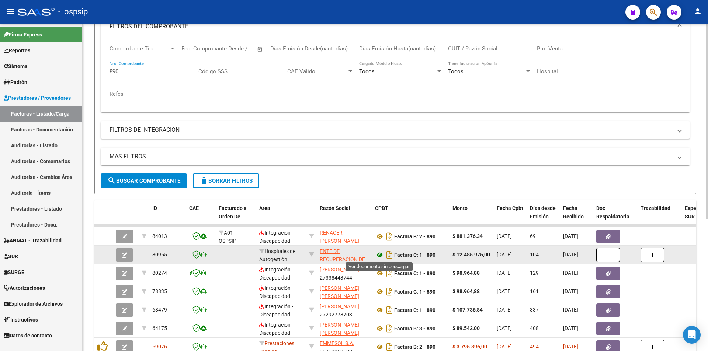
click at [377, 254] on icon at bounding box center [380, 255] width 10 height 9
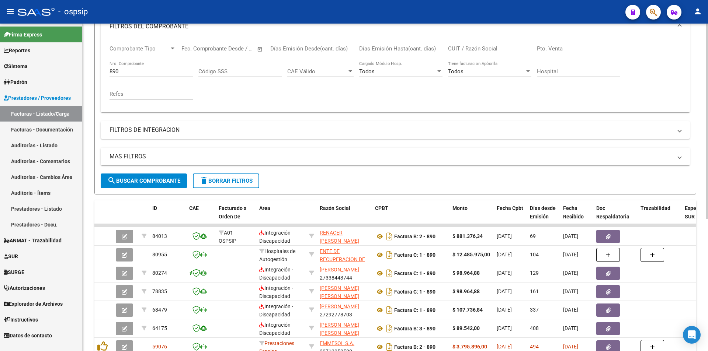
click at [133, 68] on input "890" at bounding box center [150, 71] width 83 height 7
click at [133, 69] on input "890" at bounding box center [150, 71] width 83 height 7
paste input "210"
click at [133, 70] on input "210" at bounding box center [150, 71] width 83 height 7
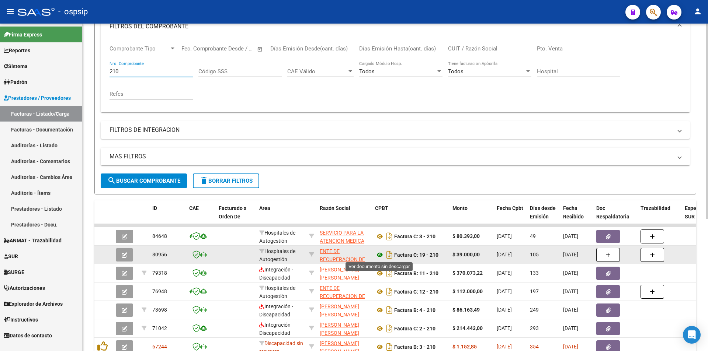
type input "210"
click at [380, 254] on icon at bounding box center [380, 255] width 10 height 9
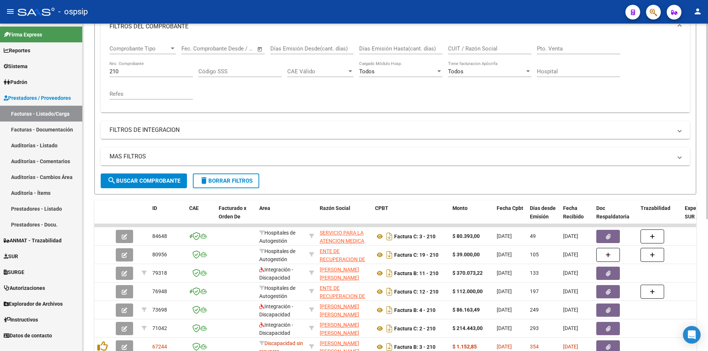
click at [126, 70] on input "210" at bounding box center [150, 71] width 83 height 7
paste input "292"
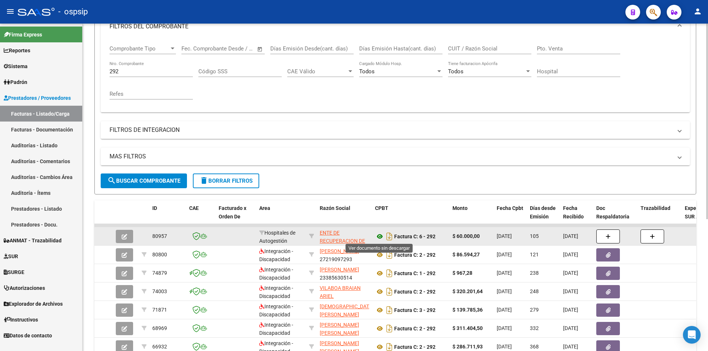
click at [379, 236] on icon at bounding box center [380, 236] width 10 height 9
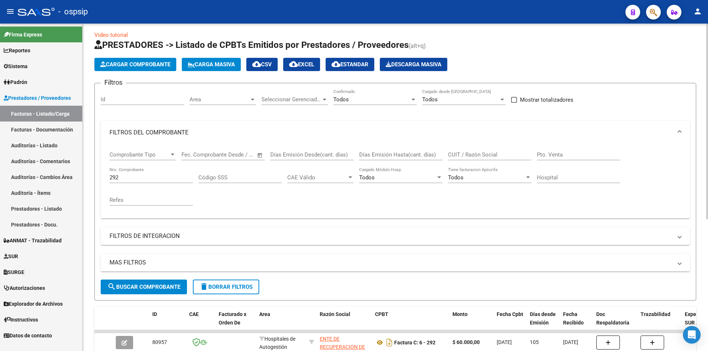
scroll to position [0, 0]
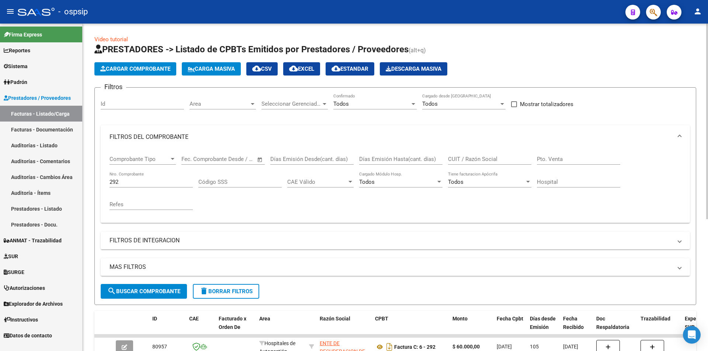
click at [132, 186] on div "292 Nro. Comprobante" at bounding box center [150, 180] width 83 height 16
click at [132, 185] on div "292 Nro. Comprobante" at bounding box center [150, 180] width 83 height 16
paste input "352"
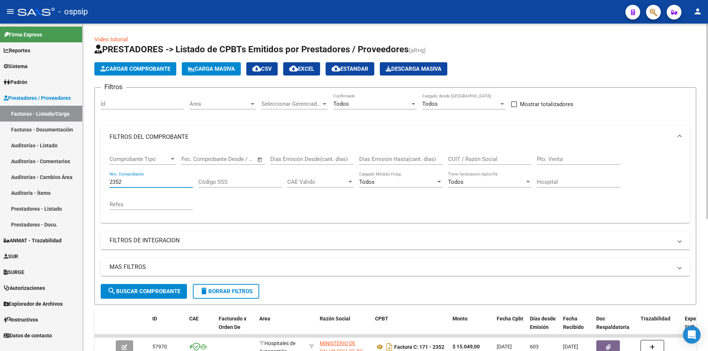
type input "2352"
click at [136, 181] on input "2352" at bounding box center [150, 182] width 83 height 7
paste input "352"
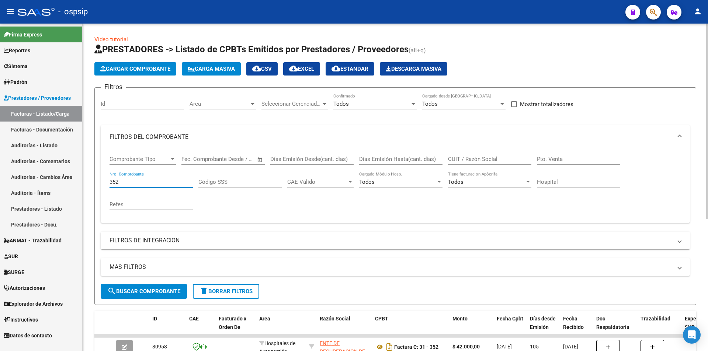
type input "352"
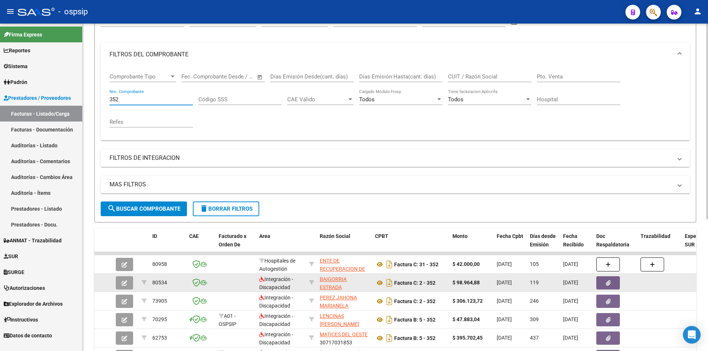
scroll to position [111, 0]
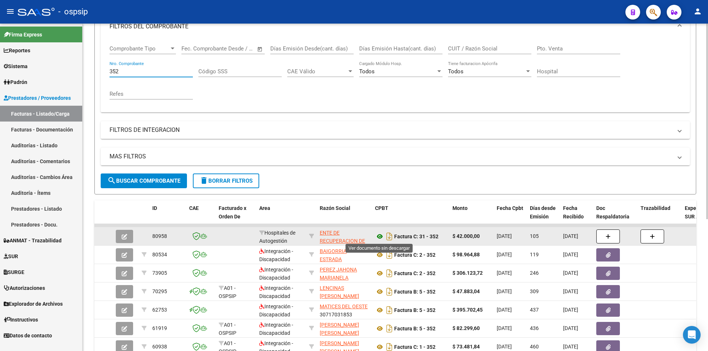
click at [379, 236] on icon at bounding box center [380, 236] width 10 height 9
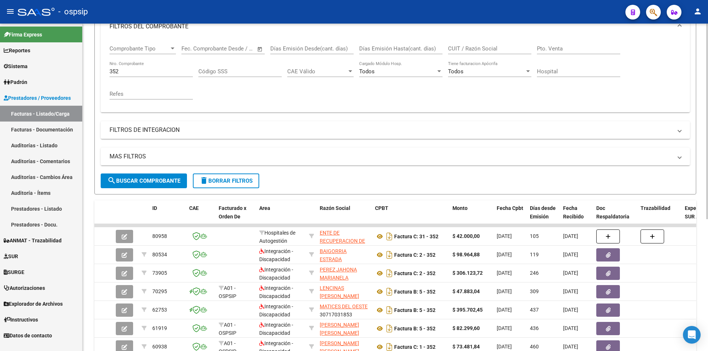
click at [141, 67] on div "352 Nro. Comprobante" at bounding box center [150, 69] width 83 height 16
click at [140, 71] on input "352" at bounding box center [150, 71] width 83 height 7
paste input "265"
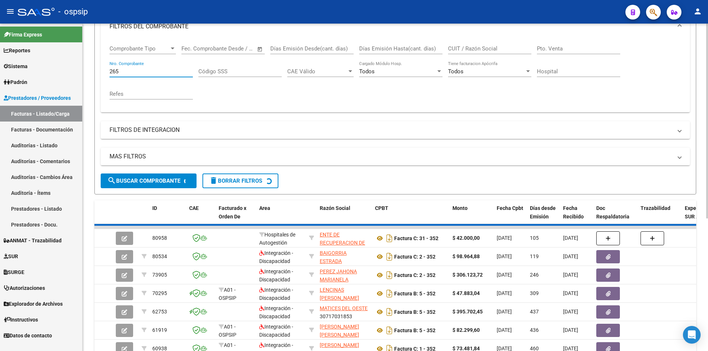
type input "265"
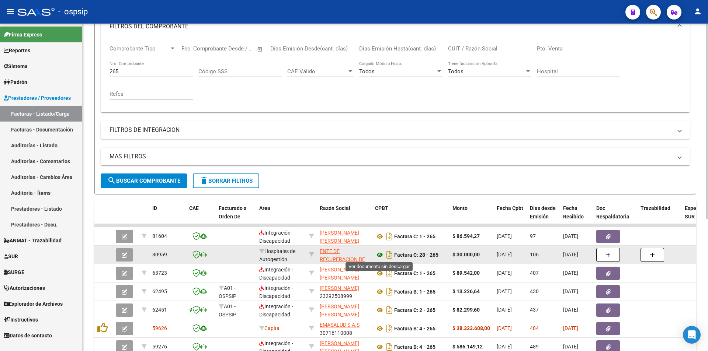
click at [378, 253] on icon at bounding box center [380, 255] width 10 height 9
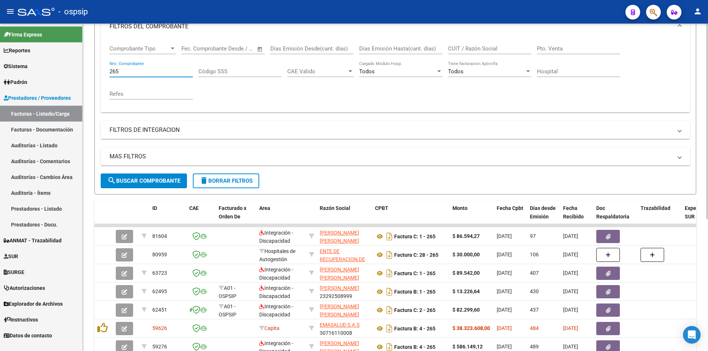
click at [136, 73] on input "265" at bounding box center [150, 71] width 83 height 7
paste input "200"
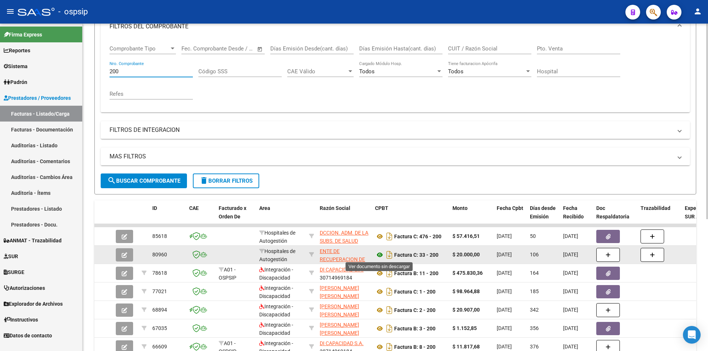
type input "200"
click at [380, 257] on icon at bounding box center [380, 255] width 10 height 9
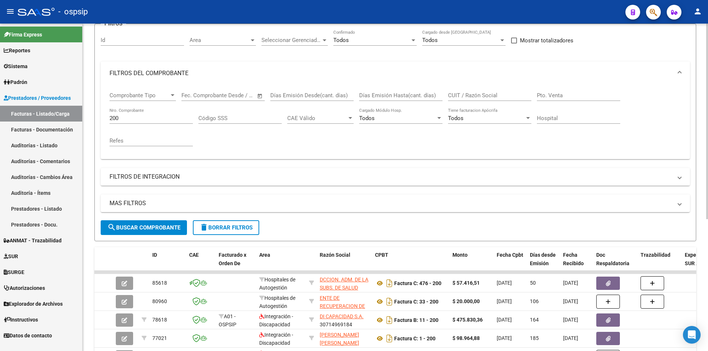
scroll to position [0, 0]
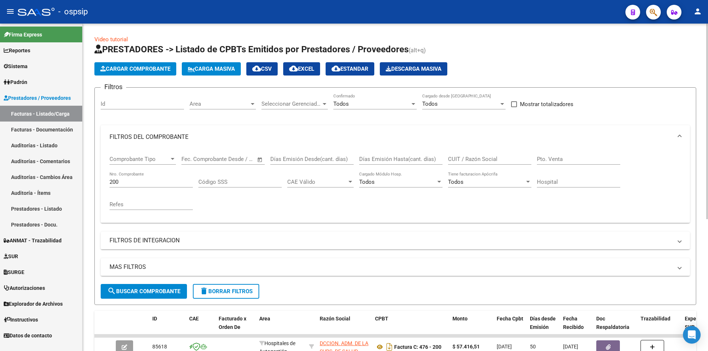
click at [124, 183] on input "200" at bounding box center [150, 182] width 83 height 7
paste input "348"
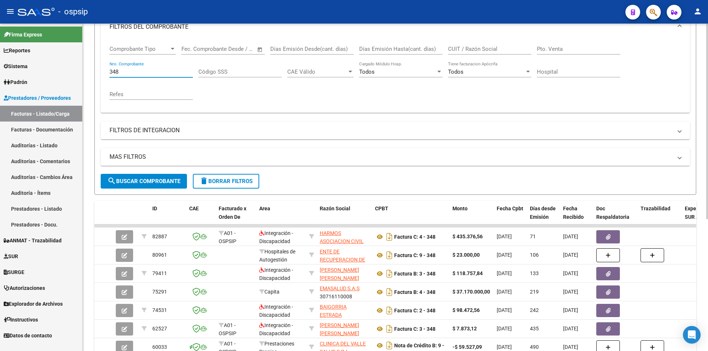
scroll to position [111, 0]
type input "348"
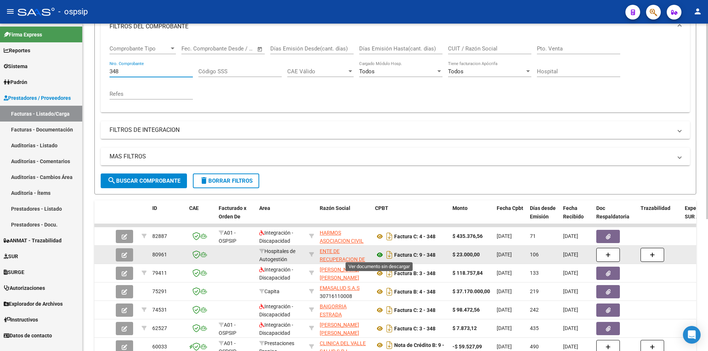
click at [376, 254] on icon at bounding box center [380, 255] width 10 height 9
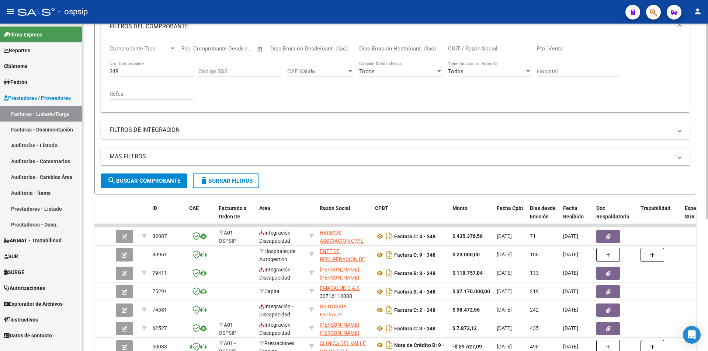
click at [153, 73] on input "348" at bounding box center [150, 71] width 83 height 7
paste input "549"
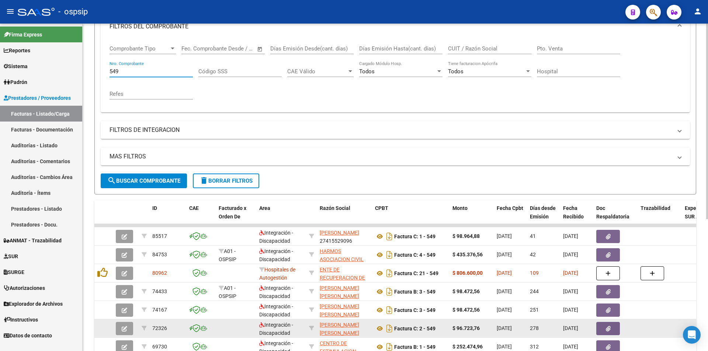
type input "549"
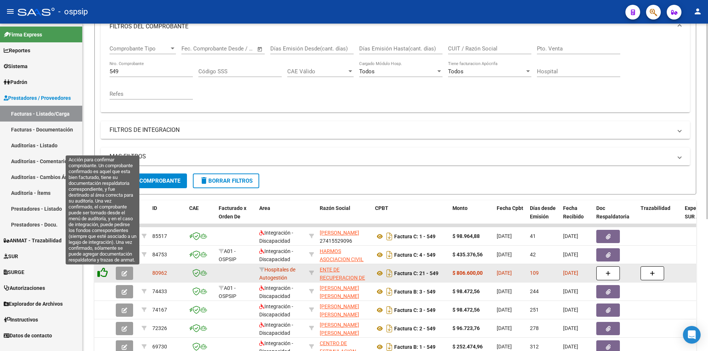
click at [102, 273] on icon at bounding box center [102, 273] width 10 height 10
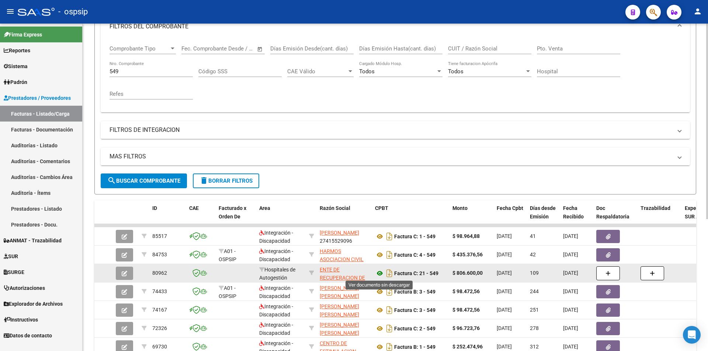
click at [379, 273] on icon at bounding box center [380, 273] width 10 height 9
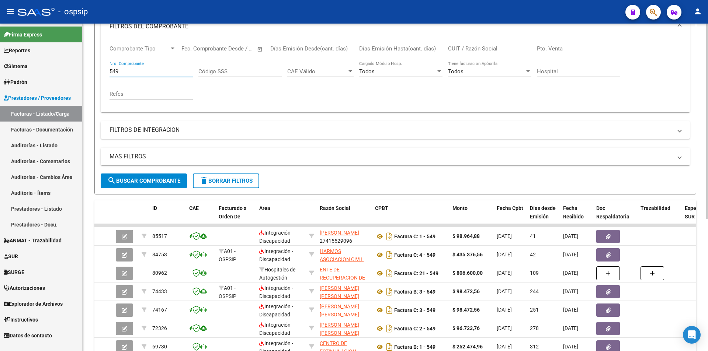
click at [131, 71] on input "549" at bounding box center [150, 71] width 83 height 7
paste input "17708"
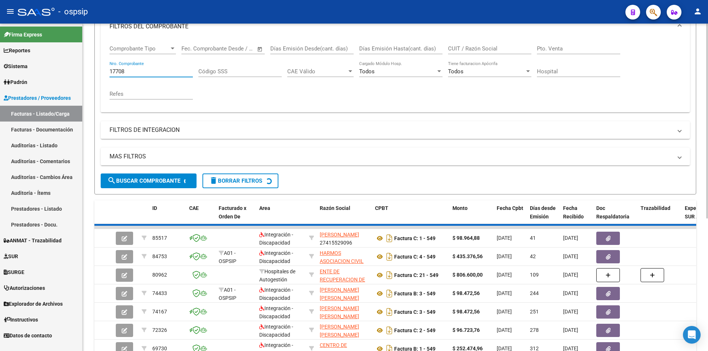
scroll to position [55, 0]
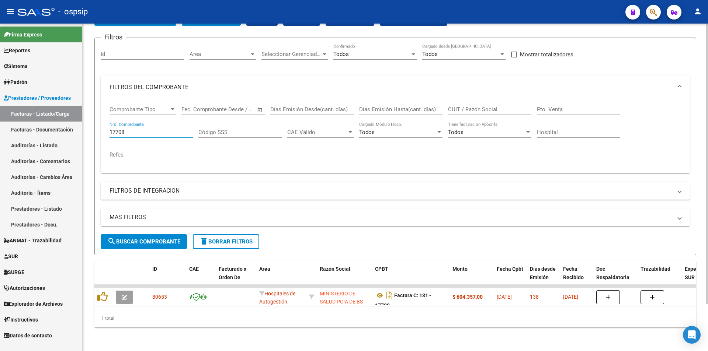
type input "17708"
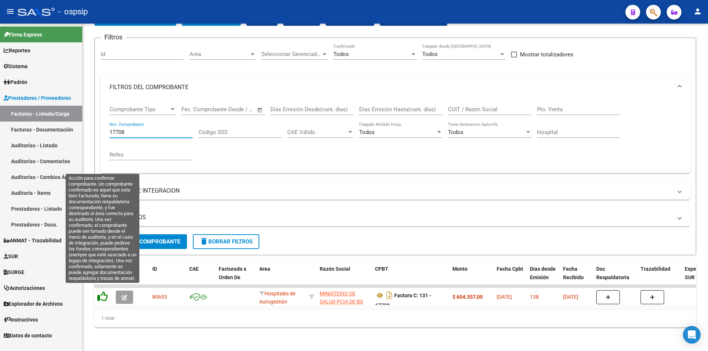
click at [99, 292] on icon at bounding box center [102, 297] width 10 height 10
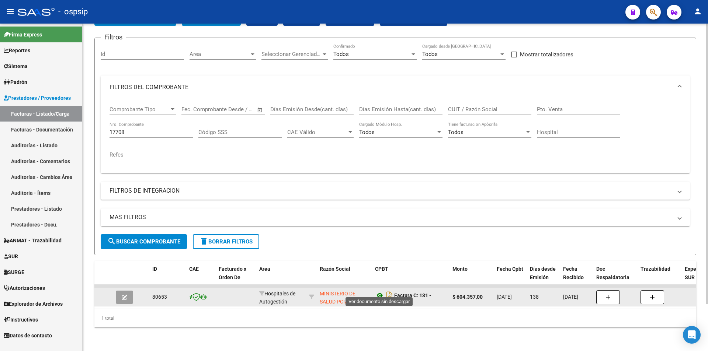
click at [378, 291] on icon at bounding box center [380, 295] width 10 height 9
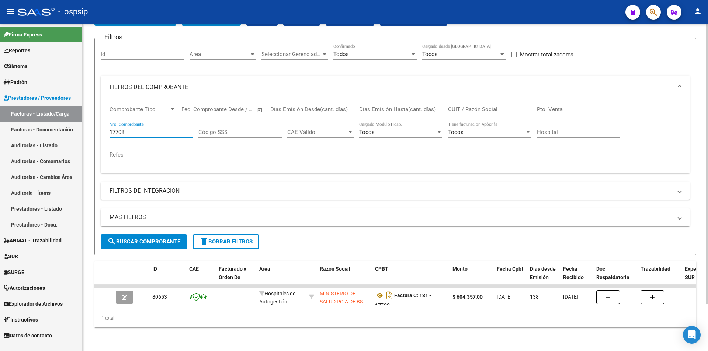
click at [125, 129] on input "17708" at bounding box center [150, 132] width 83 height 7
paste input "17709"
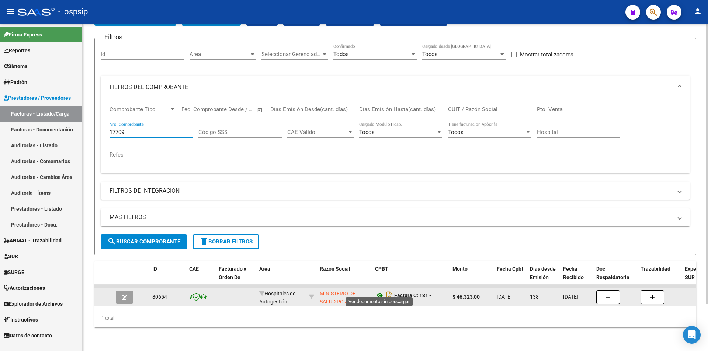
type input "17709"
click at [377, 291] on icon at bounding box center [380, 295] width 10 height 9
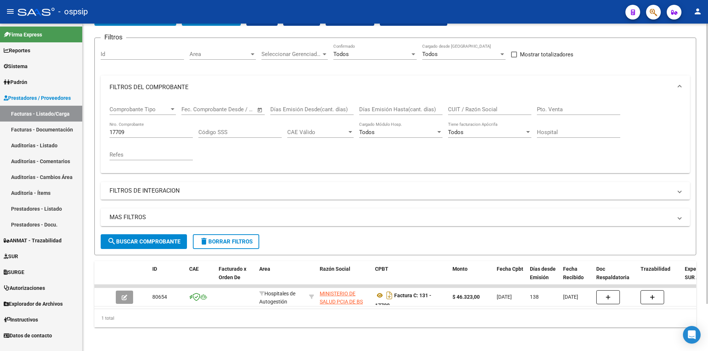
click at [138, 129] on input "17709" at bounding box center [150, 132] width 83 height 7
paste input "10537"
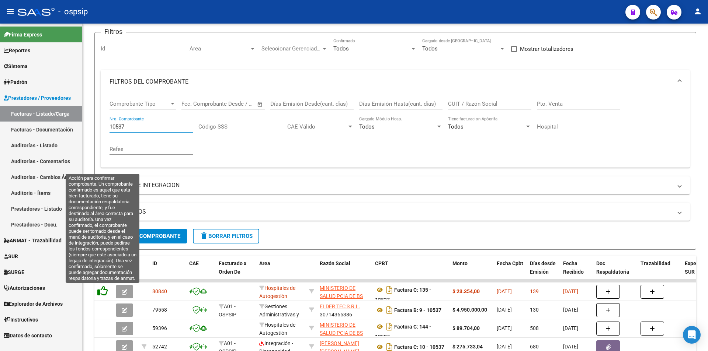
click at [102, 292] on icon at bounding box center [102, 291] width 10 height 10
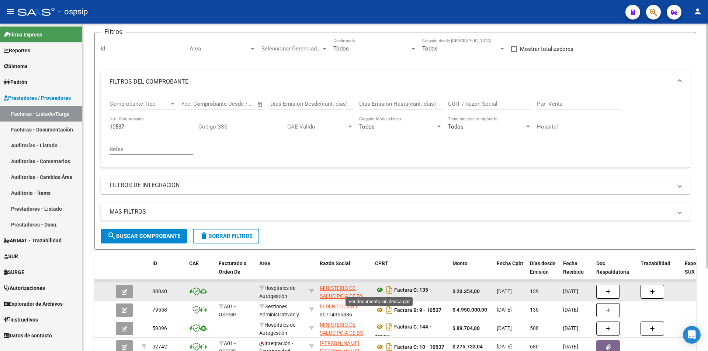
click at [380, 290] on icon at bounding box center [380, 290] width 10 height 9
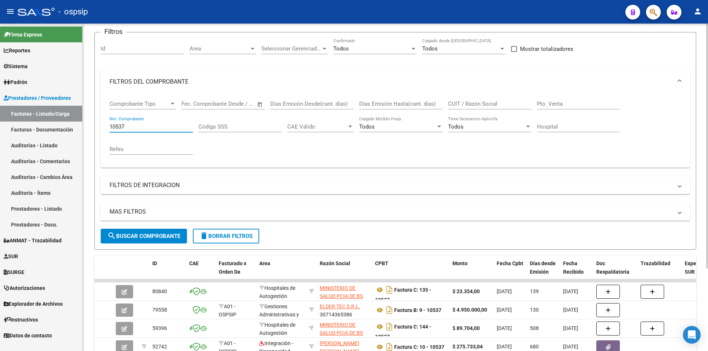
click at [130, 125] on input "10537" at bounding box center [150, 126] width 83 height 7
click at [129, 122] on div "10537 Nro. Comprobante" at bounding box center [150, 124] width 83 height 16
type input "1"
paste input "3117"
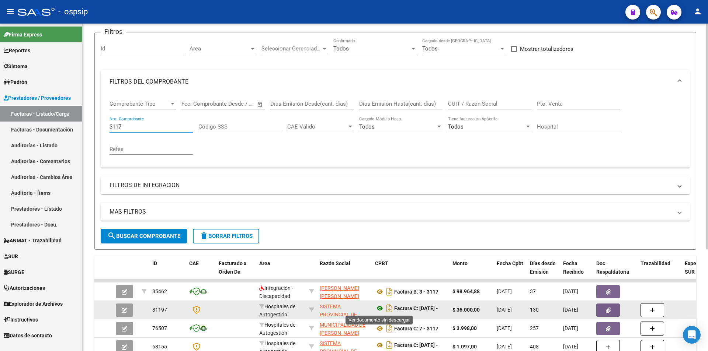
type input "3117"
click at [377, 308] on icon at bounding box center [380, 308] width 10 height 9
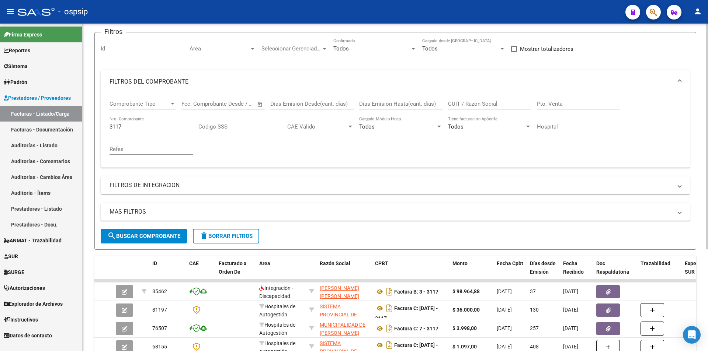
scroll to position [0, 0]
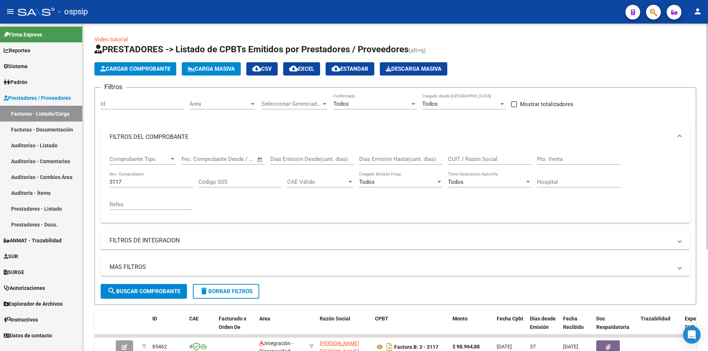
click at [136, 179] on input "3117" at bounding box center [150, 182] width 83 height 7
paste input "3509"
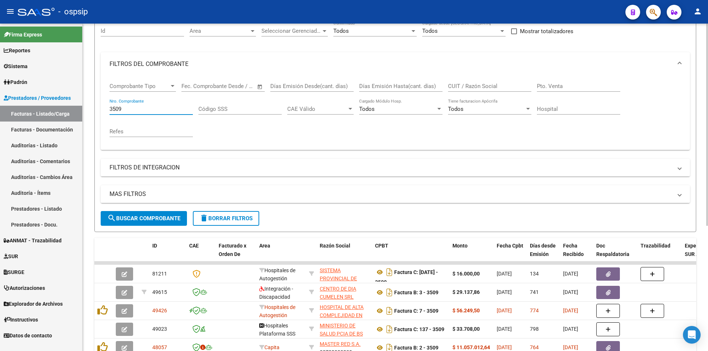
scroll to position [74, 0]
type input "3509"
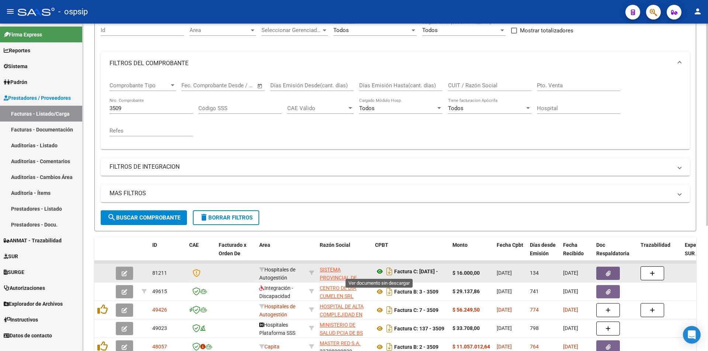
click at [381, 272] on icon at bounding box center [380, 271] width 10 height 9
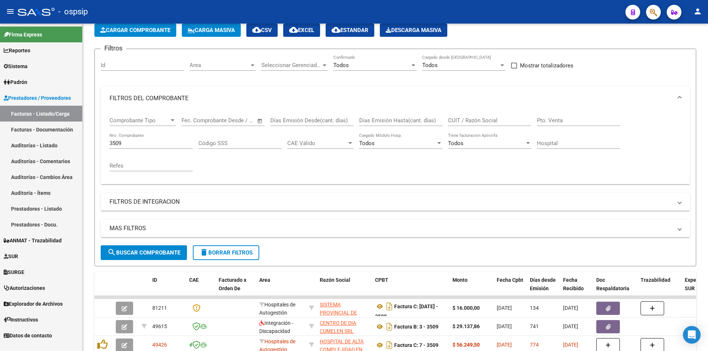
scroll to position [0, 0]
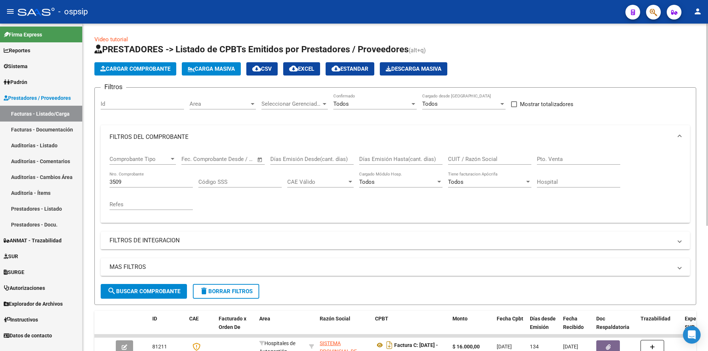
click at [132, 184] on input "3509" at bounding box center [150, 182] width 83 height 7
paste input "8520"
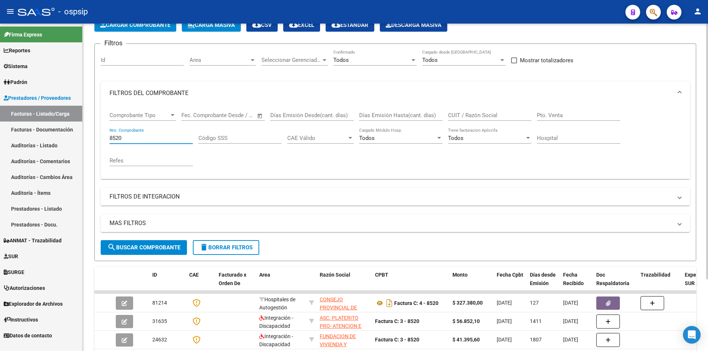
scroll to position [92, 0]
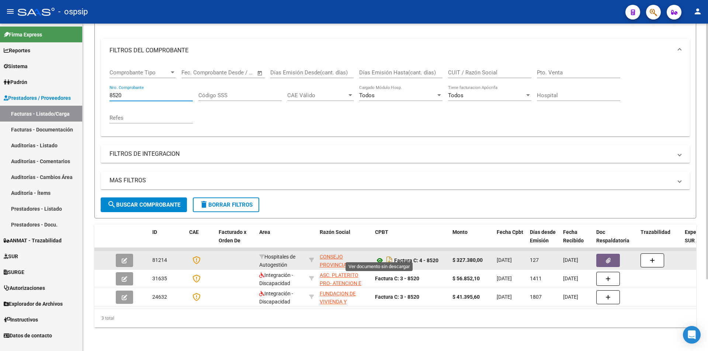
type input "8520"
click at [381, 257] on icon at bounding box center [380, 260] width 10 height 9
click at [389, 258] on icon "Descargar documento" at bounding box center [389, 261] width 10 height 12
click at [141, 94] on div "8520 Nro. Comprobante" at bounding box center [150, 93] width 83 height 16
click at [141, 92] on input "8520" at bounding box center [150, 95] width 83 height 7
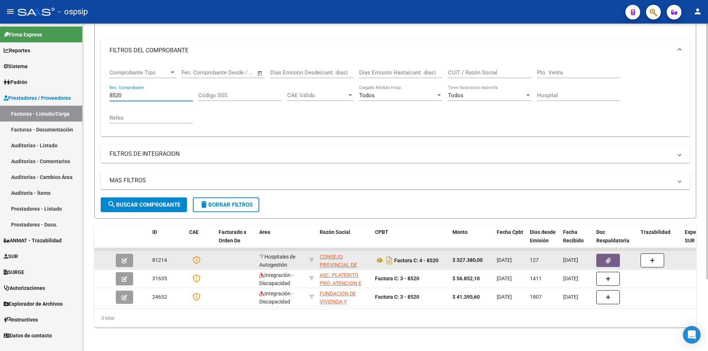
click at [141, 92] on input "8520" at bounding box center [150, 95] width 83 height 7
paste input "8414"
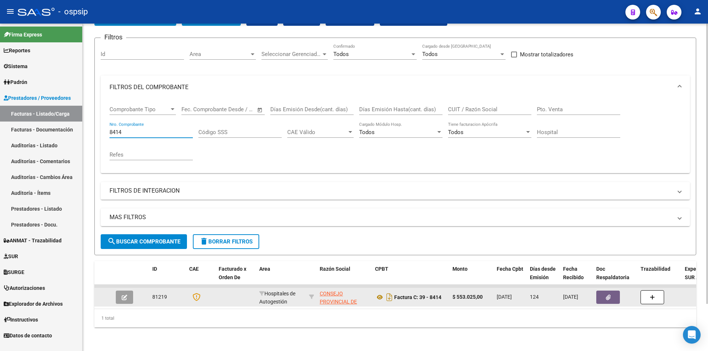
scroll to position [55, 0]
type input "8414"
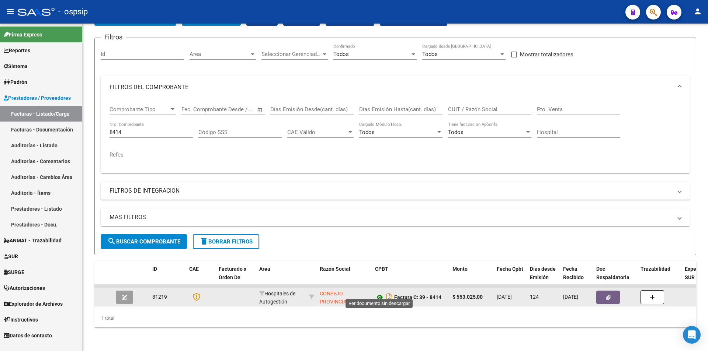
click at [376, 293] on icon at bounding box center [380, 297] width 10 height 9
click at [389, 292] on icon "Descargar documento" at bounding box center [389, 298] width 10 height 12
click at [123, 129] on input "8414" at bounding box center [150, 132] width 83 height 7
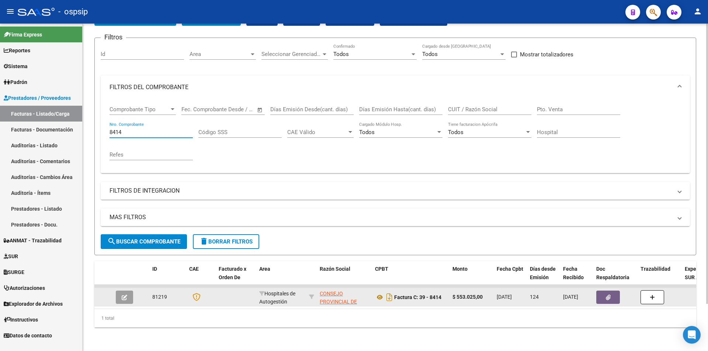
click at [123, 129] on input "8414" at bounding box center [150, 132] width 83 height 7
paste input "38850"
type input "38850"
click at [375, 292] on datatable-body-cell "Factura B: 8 - 38850" at bounding box center [410, 297] width 77 height 18
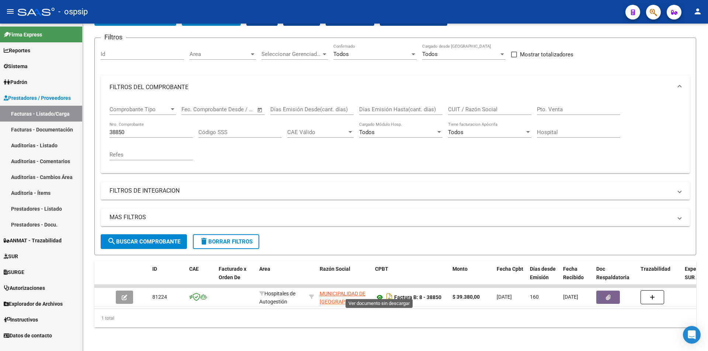
click at [376, 293] on icon at bounding box center [380, 297] width 10 height 9
click at [611, 291] on button "button" at bounding box center [608, 297] width 24 height 13
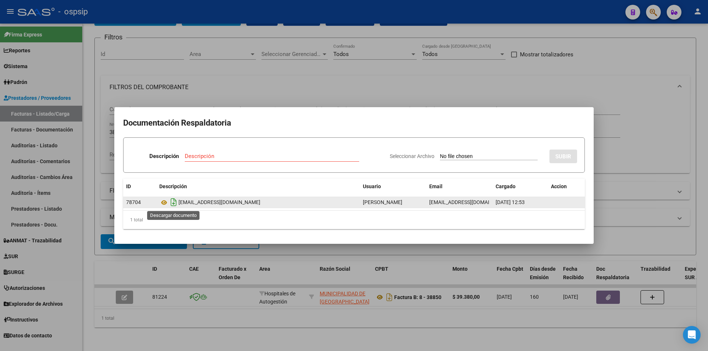
click at [172, 203] on icon "Descargar documento" at bounding box center [174, 202] width 10 height 12
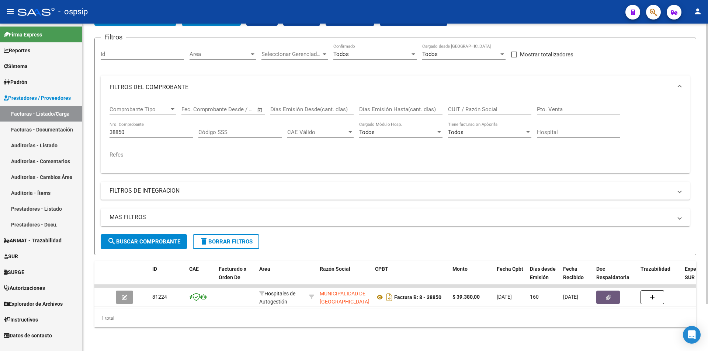
click at [133, 129] on input "38850" at bounding box center [150, 132] width 83 height 7
paste input "38851"
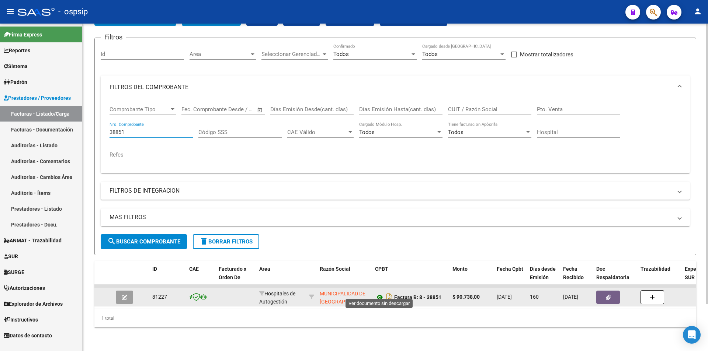
type input "38851"
click at [381, 293] on icon at bounding box center [380, 297] width 10 height 9
click at [610, 295] on icon "button" at bounding box center [608, 298] width 5 height 6
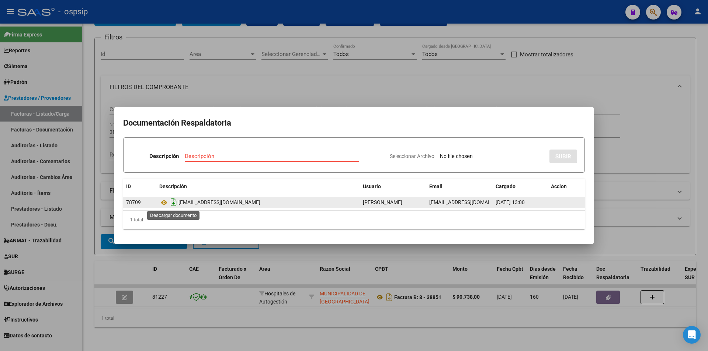
click at [174, 203] on icon "Descargar documento" at bounding box center [174, 202] width 10 height 12
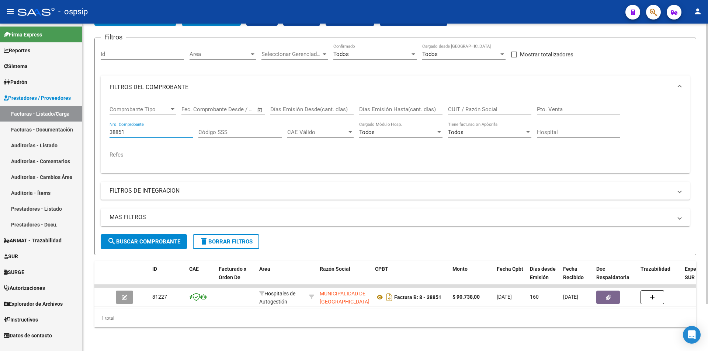
click at [139, 129] on input "38851" at bounding box center [150, 132] width 83 height 7
paste input "39768"
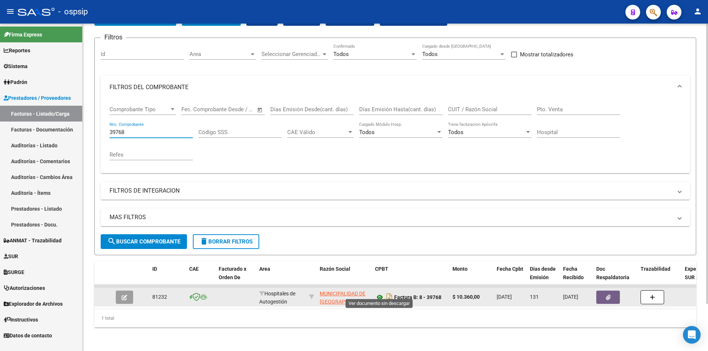
type input "39768"
click at [379, 293] on icon at bounding box center [380, 297] width 10 height 9
click at [611, 294] on button "button" at bounding box center [608, 297] width 24 height 13
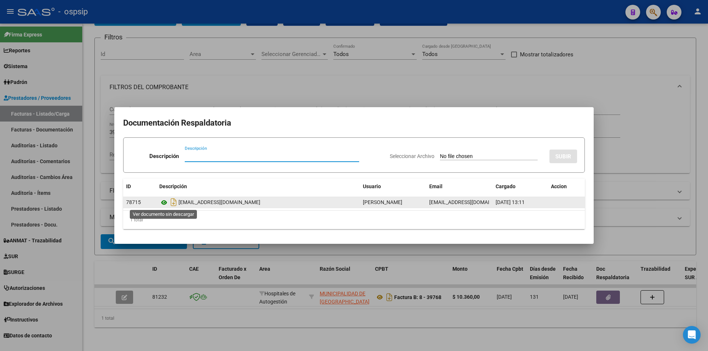
click at [163, 203] on icon at bounding box center [164, 202] width 10 height 9
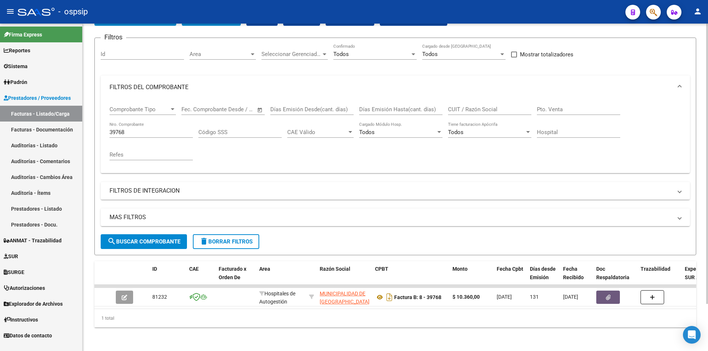
click at [132, 123] on div "39768 Nro. Comprobante" at bounding box center [150, 130] width 83 height 16
click at [130, 129] on input "39768" at bounding box center [150, 132] width 83 height 7
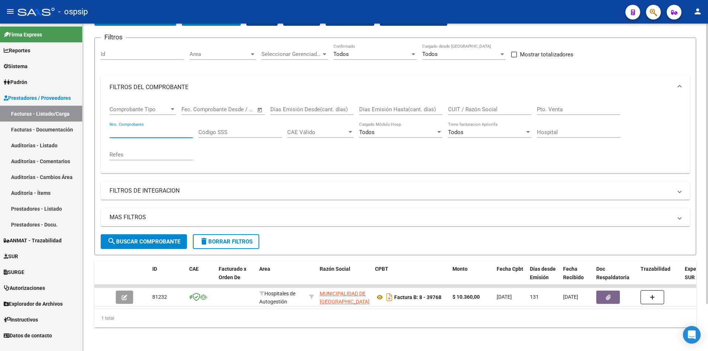
paste input "39772"
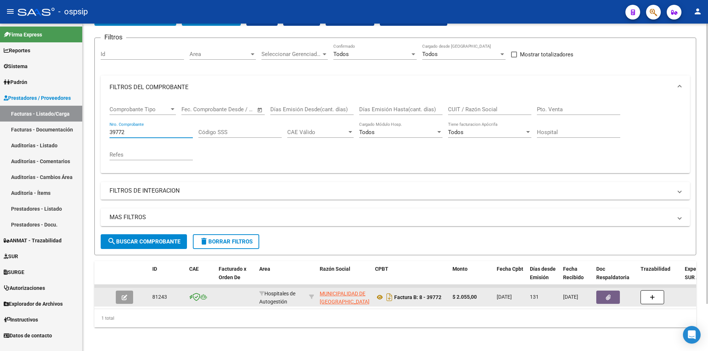
type input "39772"
click at [613, 294] on button "button" at bounding box center [608, 297] width 24 height 13
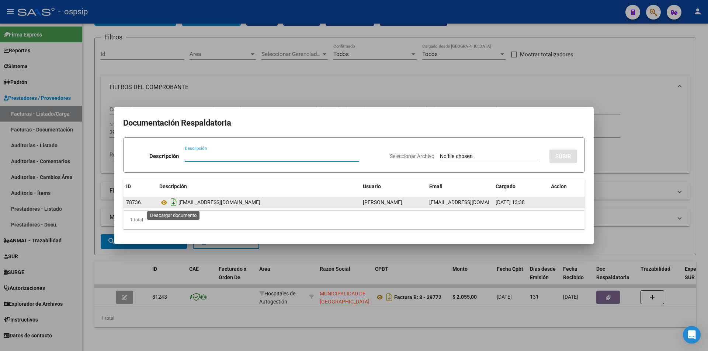
click at [173, 201] on icon "Descargar documento" at bounding box center [174, 202] width 10 height 12
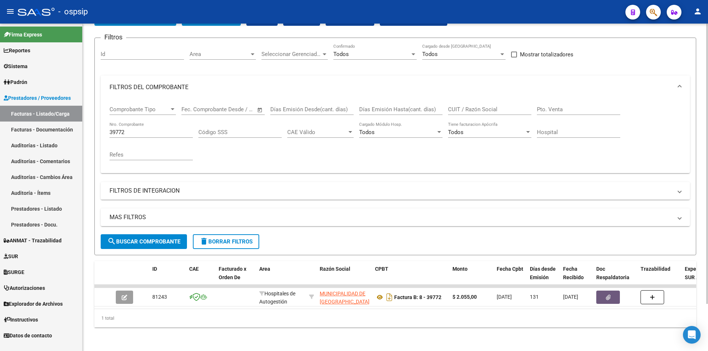
click at [150, 129] on input "39772" at bounding box center [150, 132] width 83 height 7
paste input "686894"
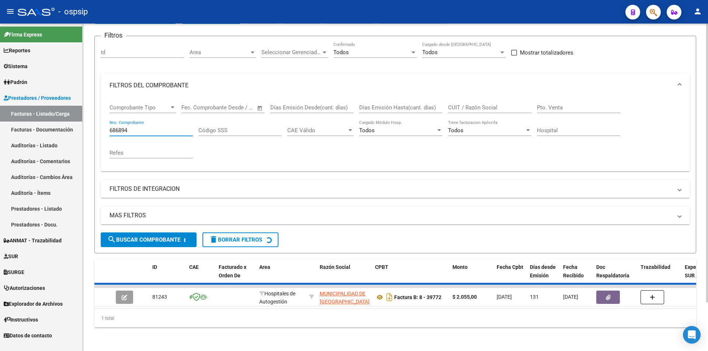
scroll to position [44, 0]
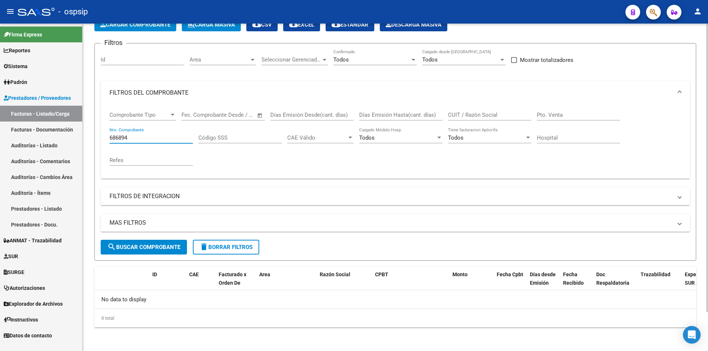
type input "686894"
click at [130, 139] on input "686894" at bounding box center [150, 138] width 83 height 7
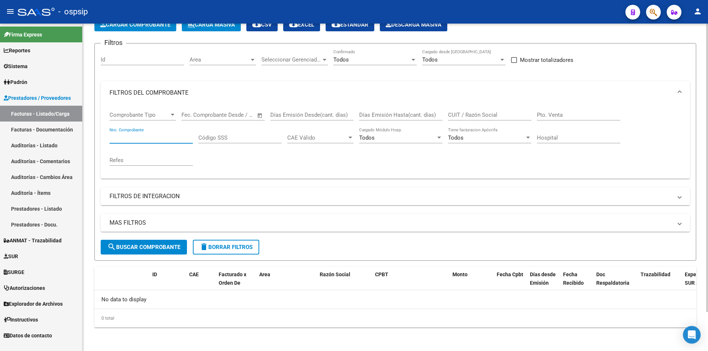
paste input "241"
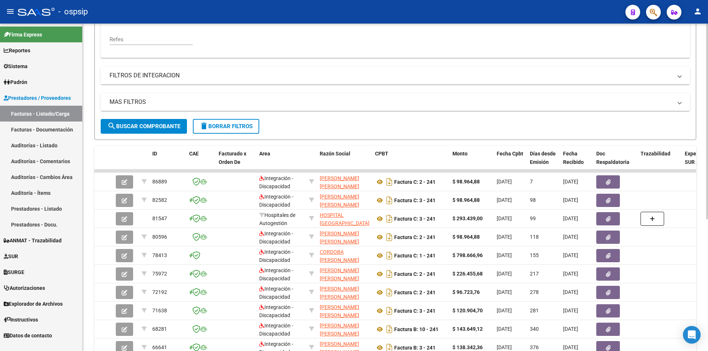
scroll to position [166, 0]
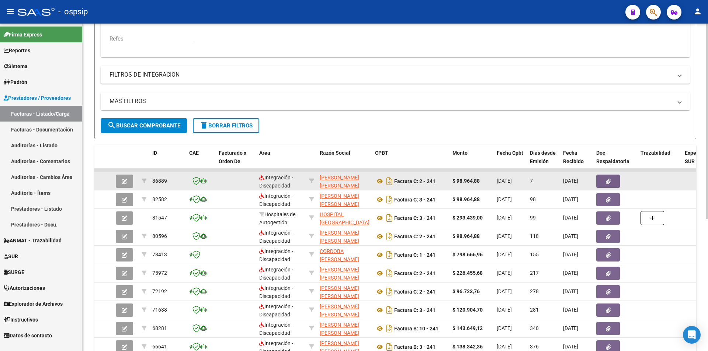
type input "241"
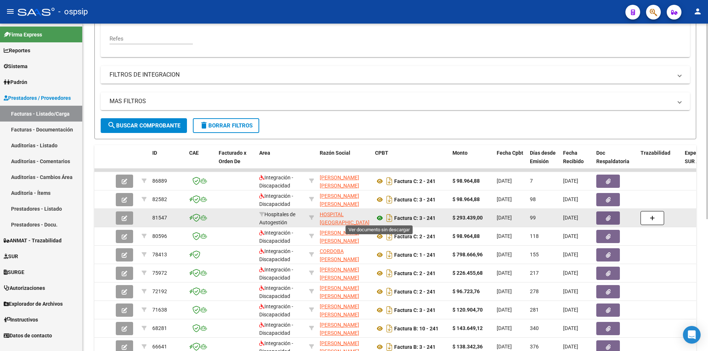
click at [378, 217] on icon at bounding box center [380, 218] width 10 height 9
click at [613, 218] on button "button" at bounding box center [608, 218] width 24 height 13
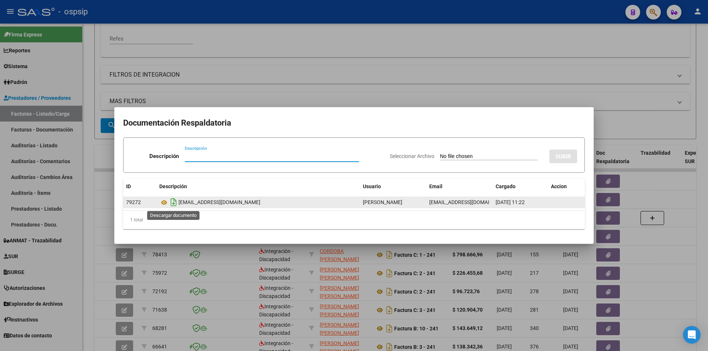
click at [175, 203] on icon "Descargar documento" at bounding box center [174, 202] width 10 height 12
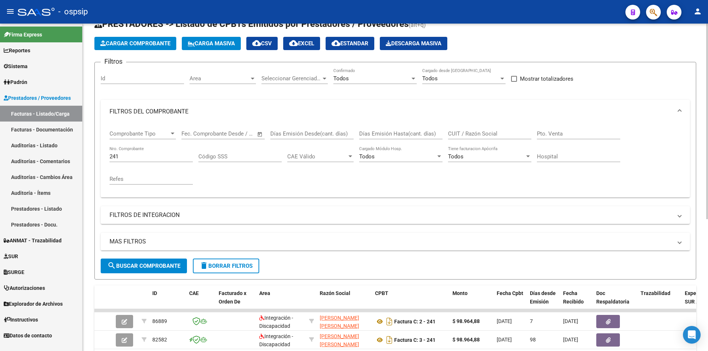
scroll to position [18, 0]
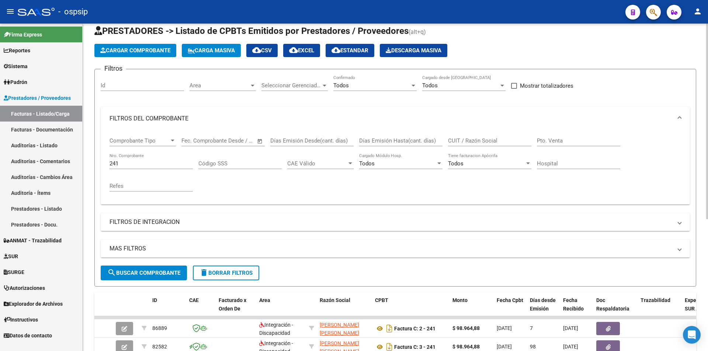
click at [130, 163] on input "241" at bounding box center [150, 163] width 83 height 7
paste input "31048"
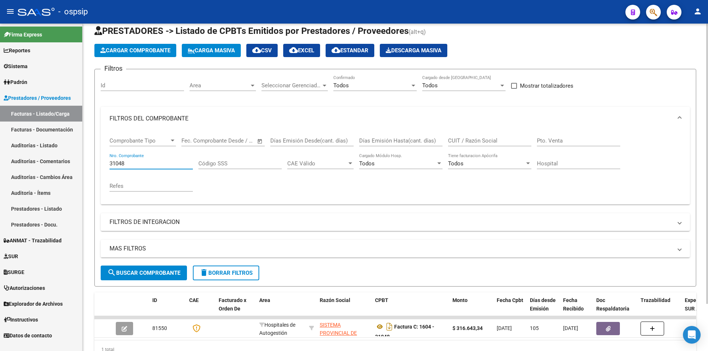
type input "31048"
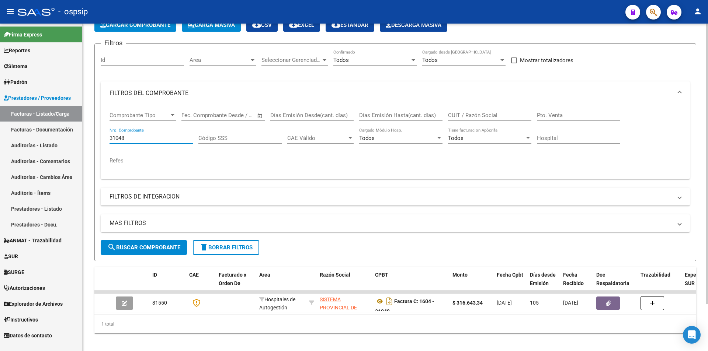
scroll to position [55, 0]
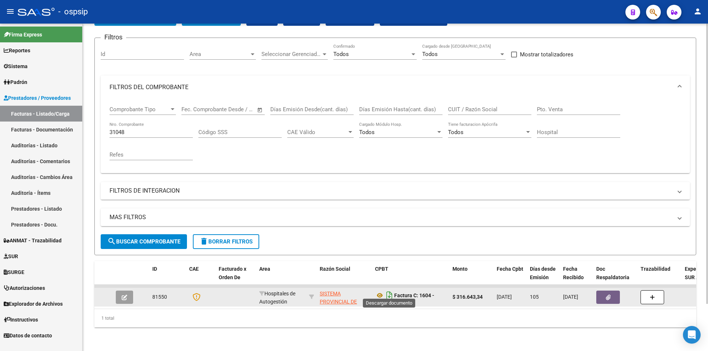
click at [389, 290] on icon "Descargar documento" at bounding box center [389, 296] width 10 height 12
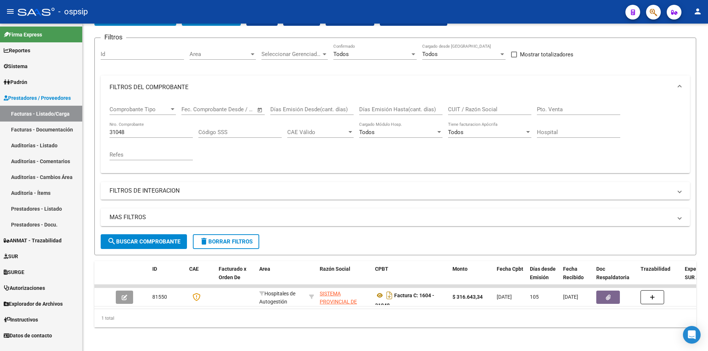
click at [140, 129] on input "31048" at bounding box center [150, 132] width 83 height 7
paste input "4943"
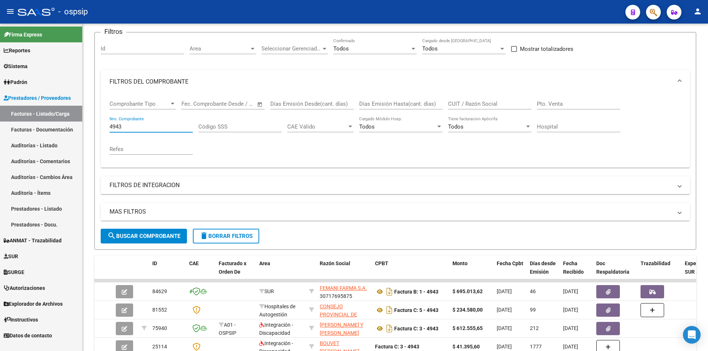
type input "4943"
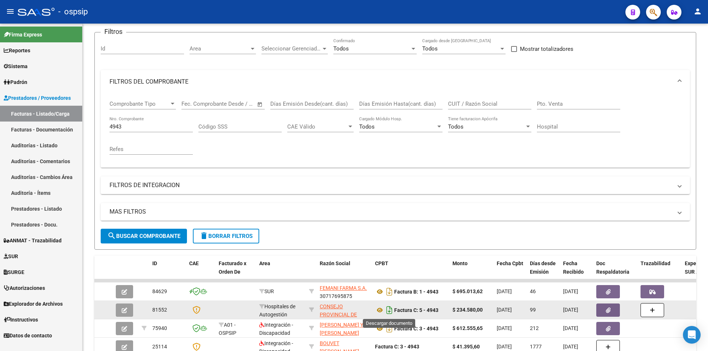
click at [389, 311] on icon "Descargar documento" at bounding box center [389, 310] width 10 height 12
click at [134, 127] on input "4943" at bounding box center [150, 126] width 83 height 7
paste input "6954"
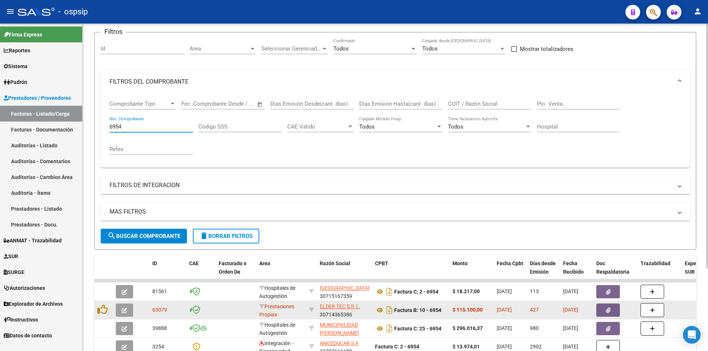
type input "6954"
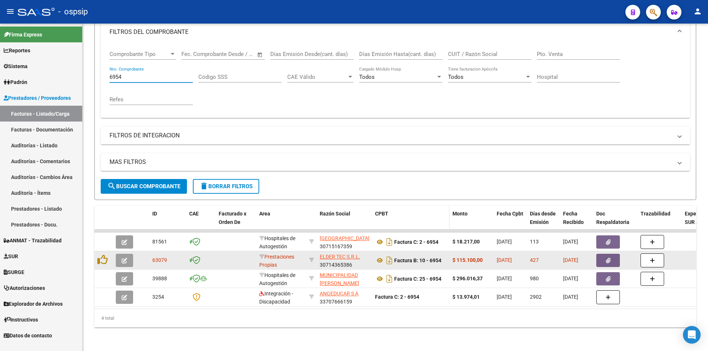
scroll to position [111, 0]
click at [390, 237] on icon "Descargar documento" at bounding box center [389, 242] width 10 height 12
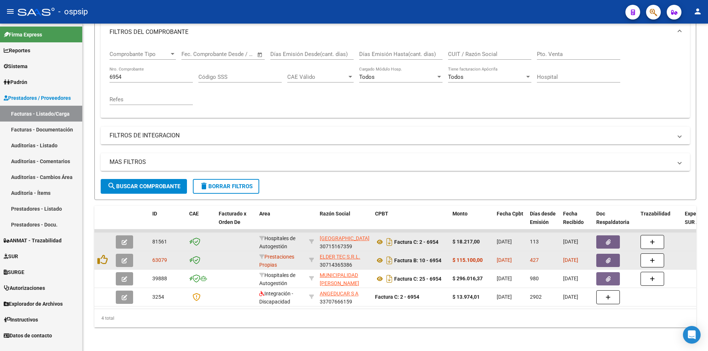
click at [608, 240] on button "button" at bounding box center [608, 242] width 24 height 13
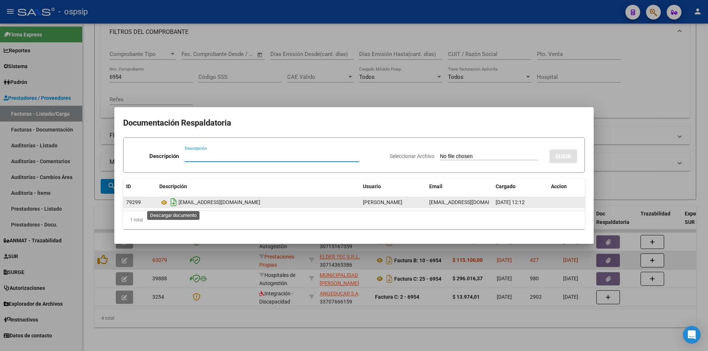
click at [174, 203] on icon "Descargar documento" at bounding box center [174, 202] width 10 height 12
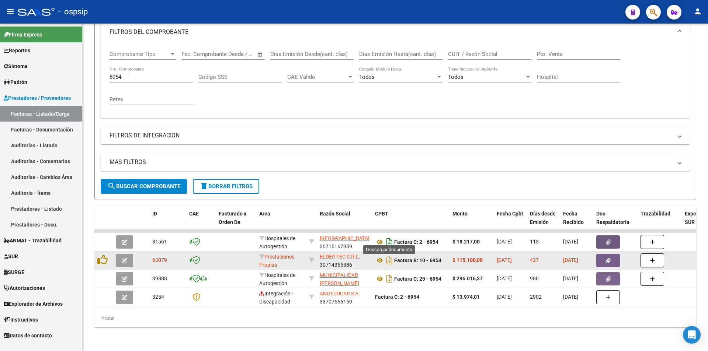
click at [390, 236] on icon "Descargar documento" at bounding box center [389, 242] width 10 height 12
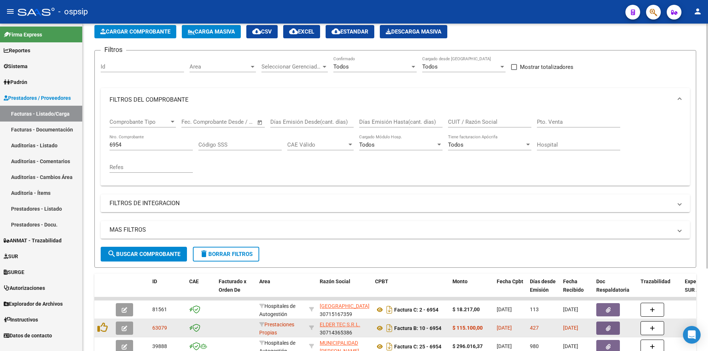
scroll to position [37, 0]
click at [137, 148] on input "6954" at bounding box center [150, 145] width 83 height 7
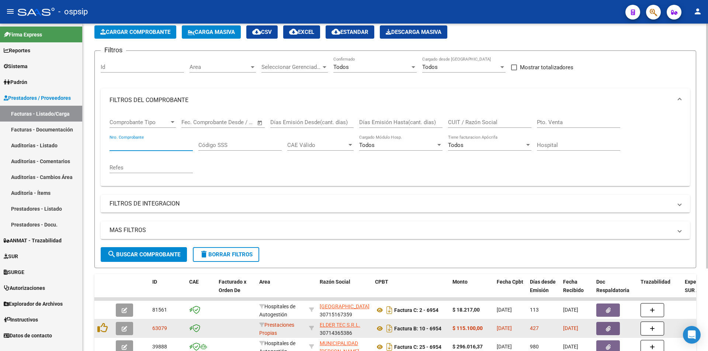
paste input "7305"
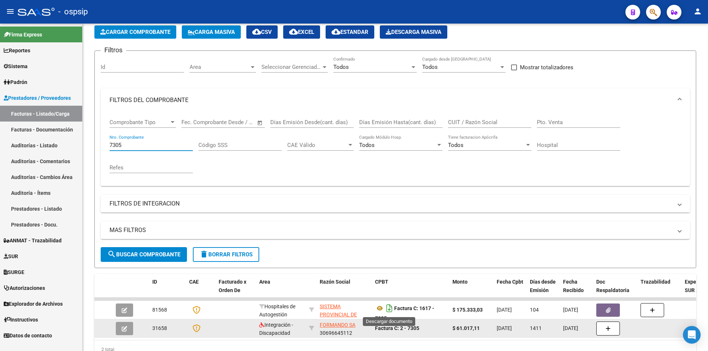
type input "7305"
click at [388, 311] on icon "Descargar documento" at bounding box center [389, 309] width 10 height 12
click at [141, 144] on input "7305" at bounding box center [150, 145] width 83 height 7
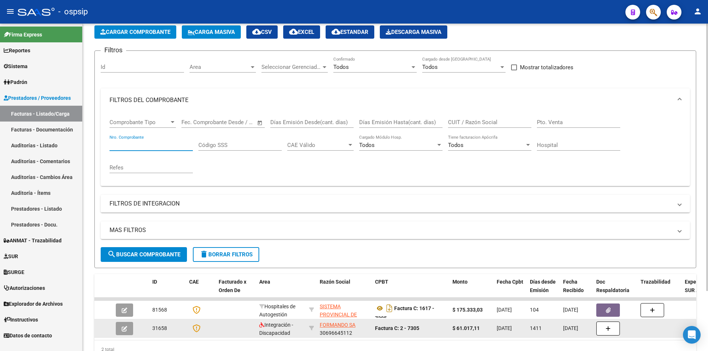
paste input "5774"
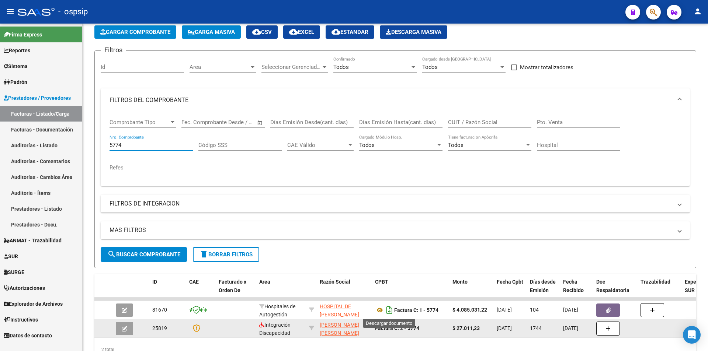
type input "5774"
click at [389, 308] on icon "Descargar documento" at bounding box center [389, 310] width 10 height 12
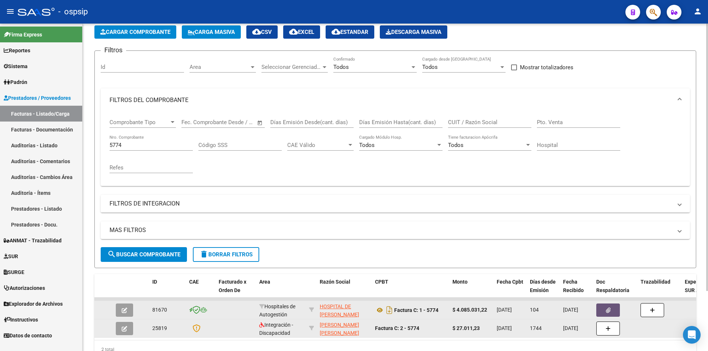
click at [606, 310] on icon "button" at bounding box center [608, 311] width 5 height 6
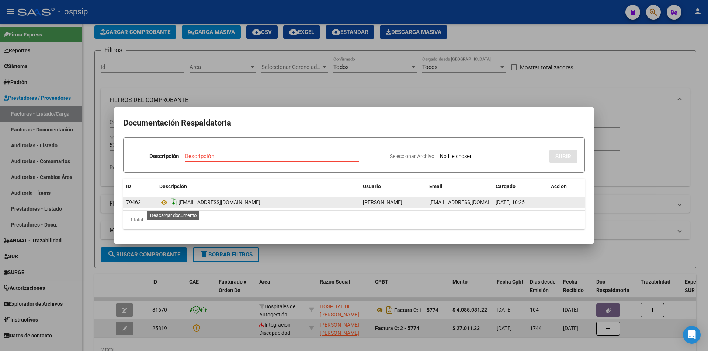
click at [171, 204] on icon "Descargar documento" at bounding box center [174, 202] width 10 height 12
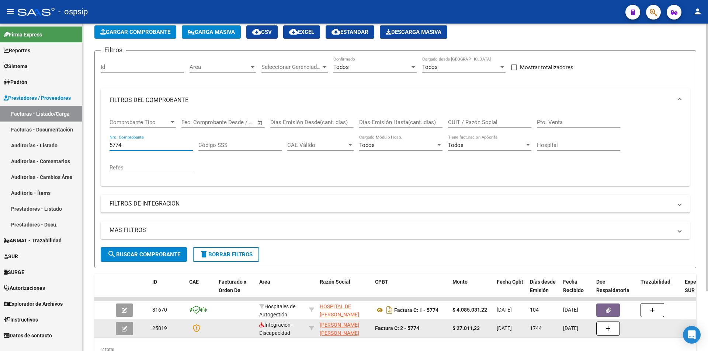
click at [130, 147] on input "5774" at bounding box center [150, 145] width 83 height 7
paste input "17861"
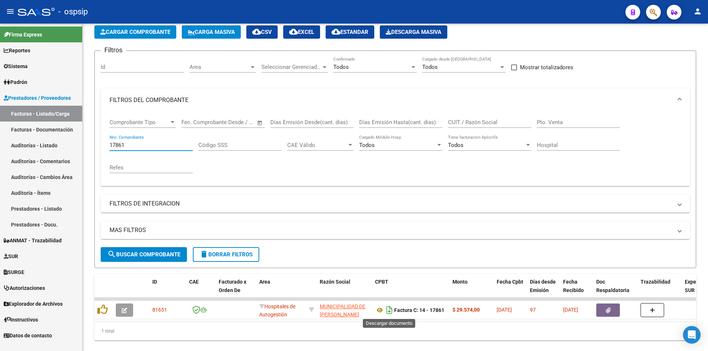
type input "17861"
click at [386, 309] on icon "Descargar documento" at bounding box center [389, 310] width 10 height 12
click at [139, 142] on input "17861" at bounding box center [150, 145] width 83 height 7
click at [141, 142] on input "17861" at bounding box center [150, 145] width 83 height 7
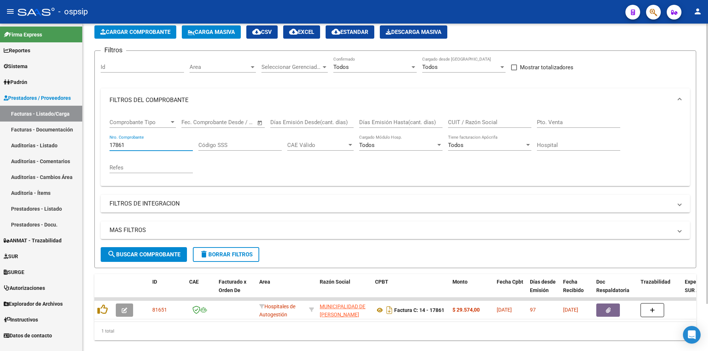
click at [141, 142] on input "17861" at bounding box center [150, 145] width 83 height 7
paste input "6450"
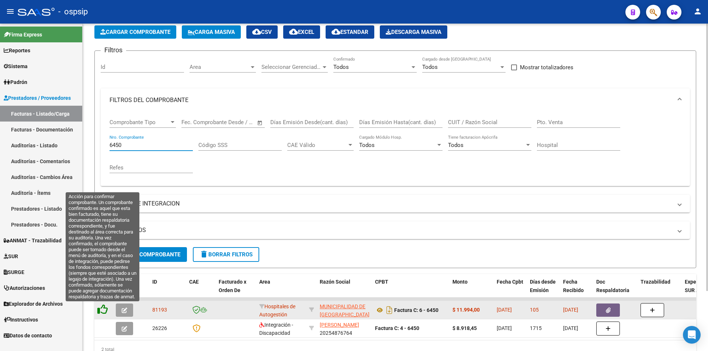
type input "6450"
click at [105, 306] on icon at bounding box center [102, 309] width 10 height 10
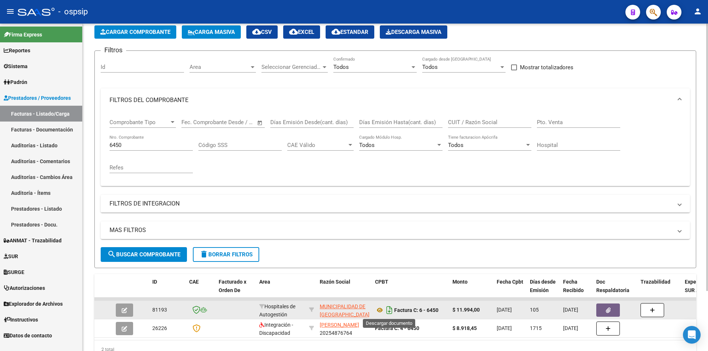
click at [391, 311] on icon "Descargar documento" at bounding box center [389, 310] width 10 height 12
click at [608, 311] on icon "button" at bounding box center [608, 311] width 5 height 6
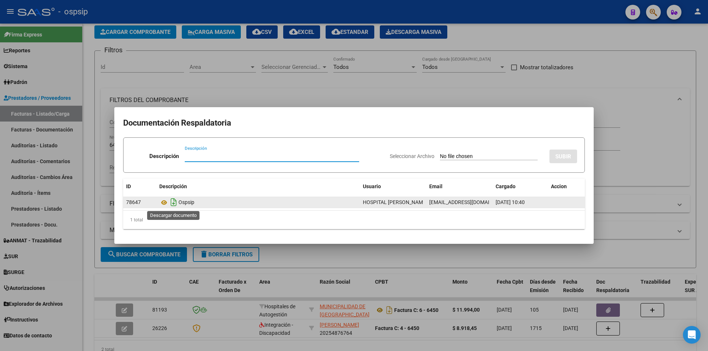
click at [176, 202] on icon "Descargar documento" at bounding box center [174, 202] width 10 height 12
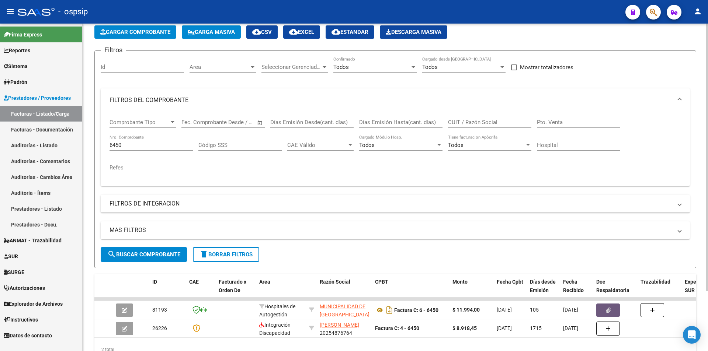
click at [138, 142] on input "6450" at bounding box center [150, 145] width 83 height 7
paste input "6492"
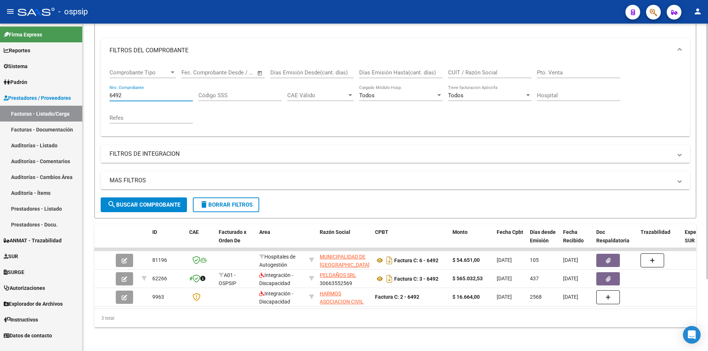
scroll to position [92, 0]
type input "6492"
click at [390, 257] on icon "Descargar documento" at bounding box center [389, 261] width 10 height 12
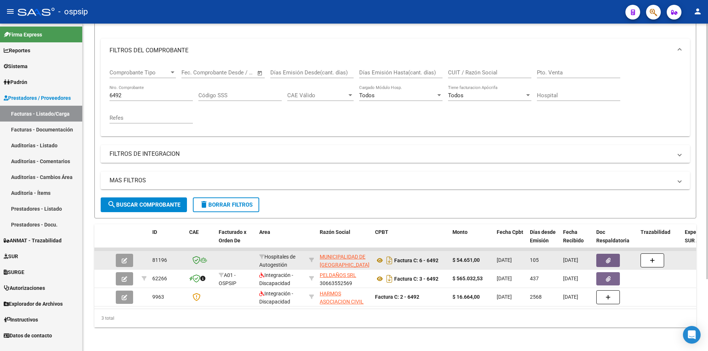
click at [602, 255] on button "button" at bounding box center [608, 260] width 24 height 13
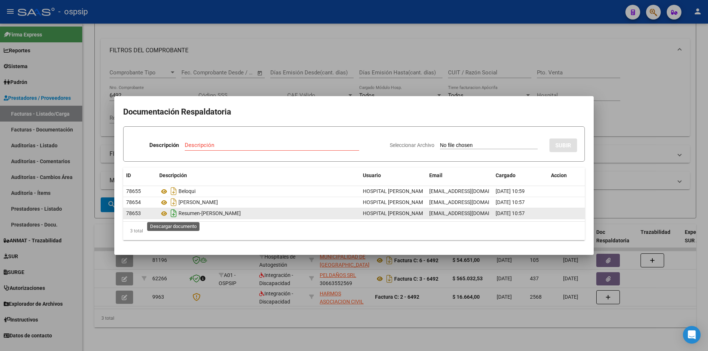
click at [174, 213] on icon "Descargar documento" at bounding box center [174, 214] width 10 height 12
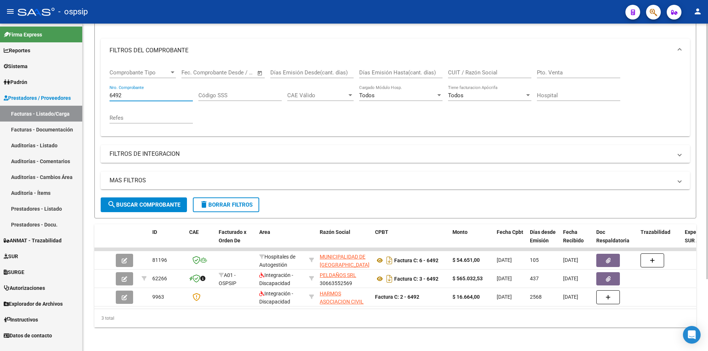
click at [132, 92] on input "6492" at bounding box center [150, 95] width 83 height 7
paste input "279"
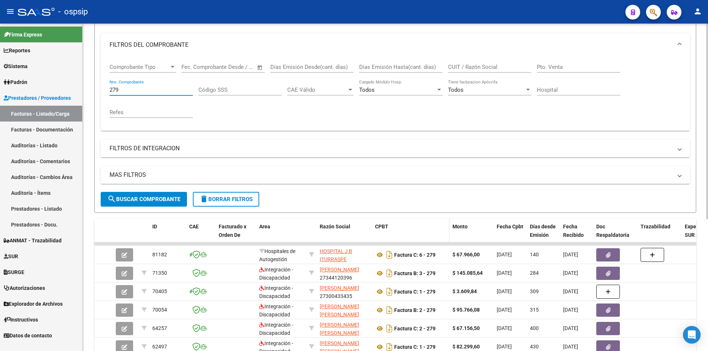
type input "279"
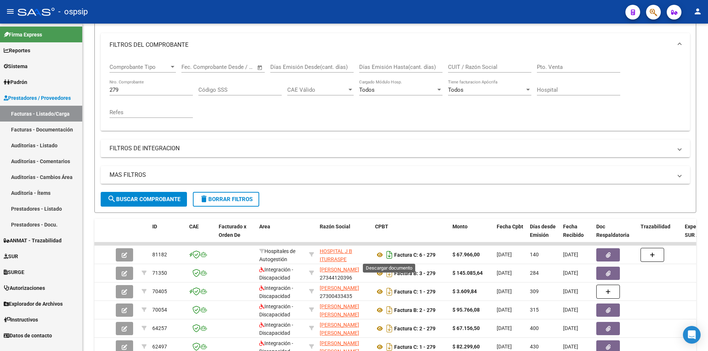
click at [390, 254] on icon "Descargar documento" at bounding box center [389, 255] width 10 height 12
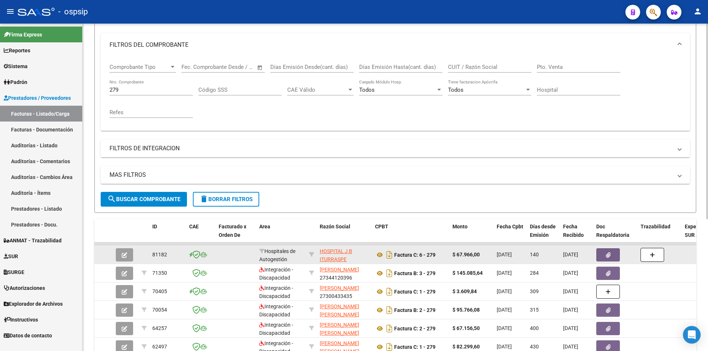
click at [609, 252] on span "button" at bounding box center [608, 255] width 5 height 7
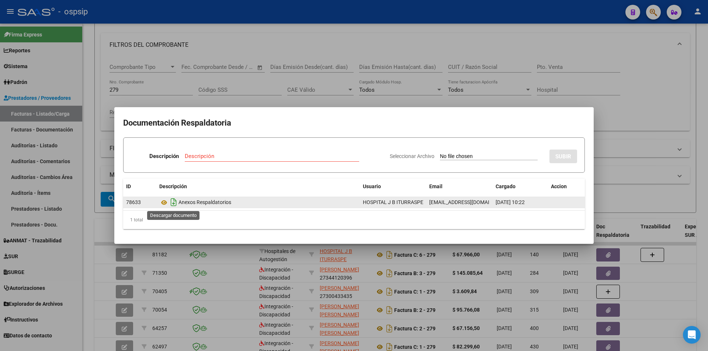
click at [173, 203] on icon "Descargar documento" at bounding box center [174, 202] width 10 height 12
